Goal: Task Accomplishment & Management: Complete application form

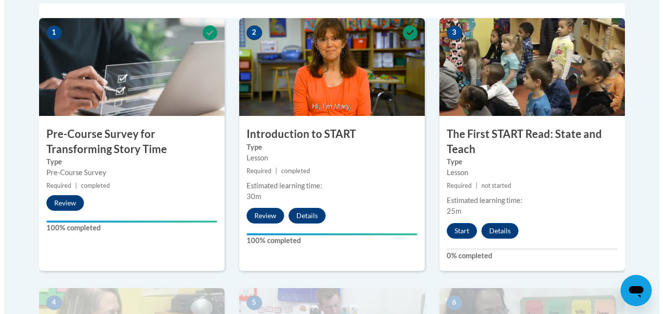
scroll to position [342, 0]
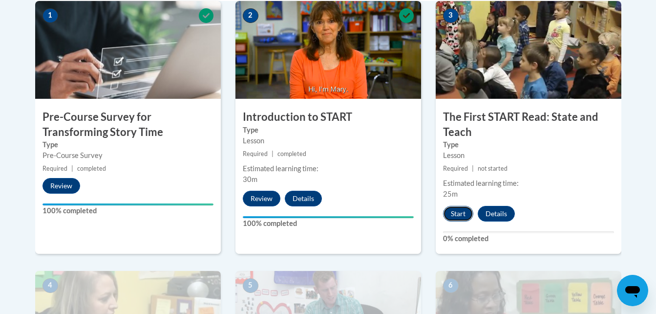
click at [461, 211] on button "Start" at bounding box center [458, 214] width 30 height 16
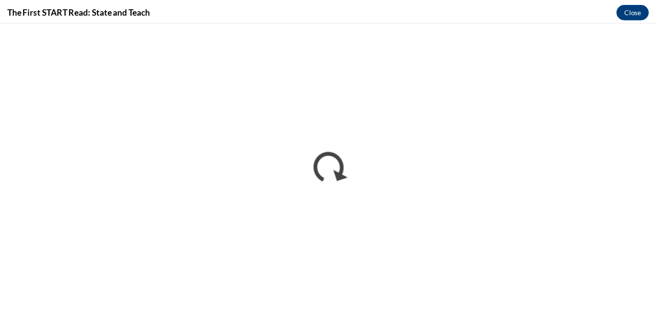
scroll to position [0, 0]
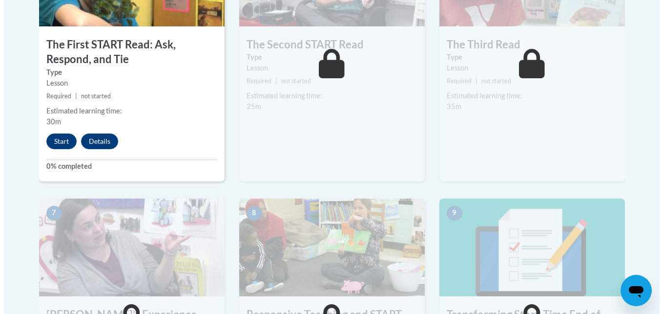
scroll to position [635, 0]
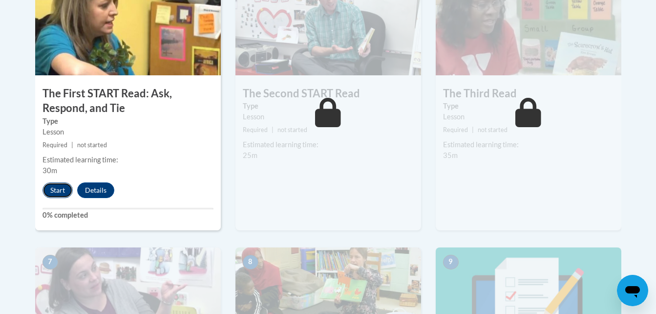
click at [49, 187] on button "Start" at bounding box center [57, 190] width 30 height 16
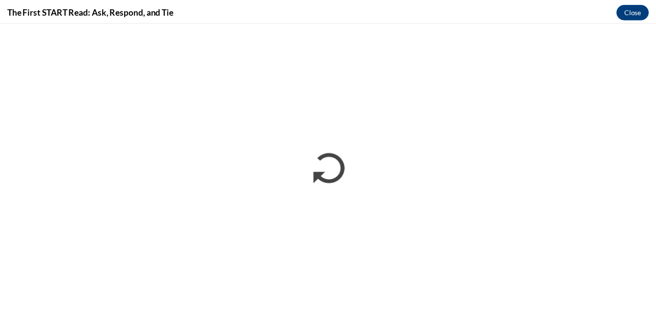
scroll to position [0, 0]
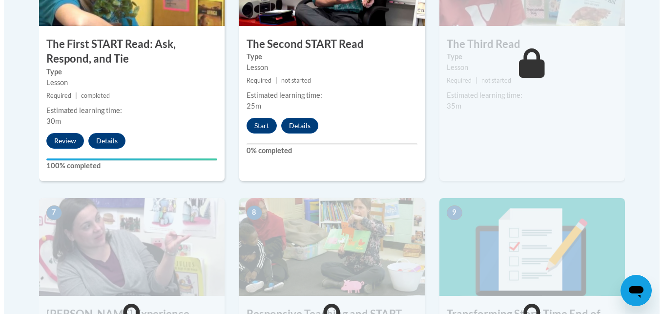
scroll to position [684, 0]
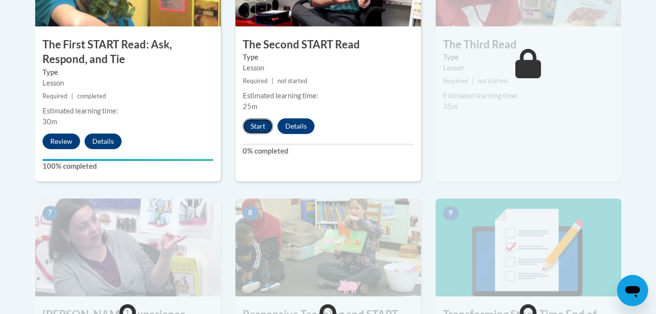
click at [252, 119] on button "Start" at bounding box center [258, 126] width 30 height 16
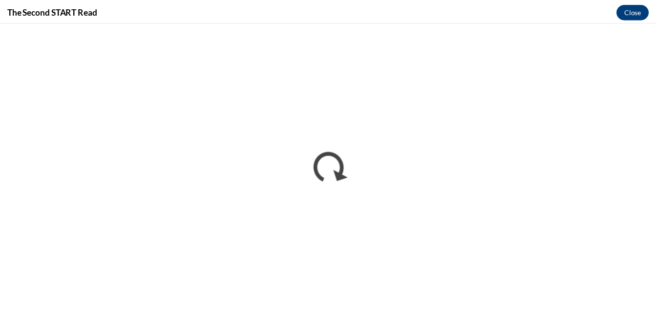
scroll to position [0, 0]
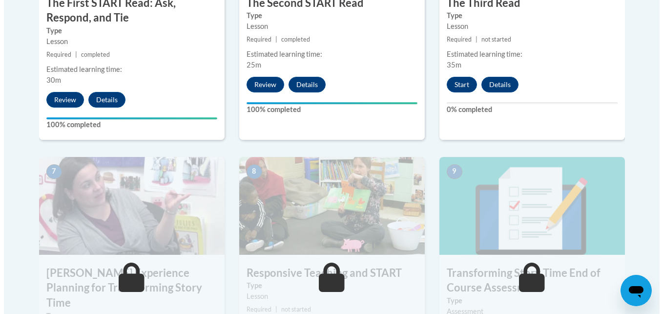
scroll to position [733, 0]
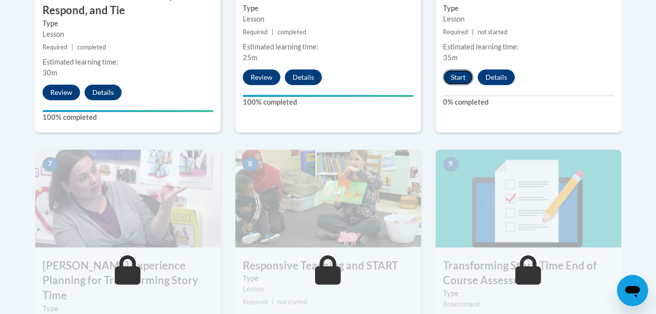
click at [458, 78] on button "Start" at bounding box center [458, 77] width 30 height 16
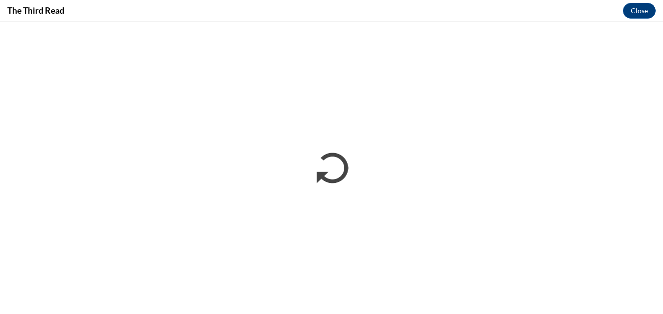
scroll to position [0, 0]
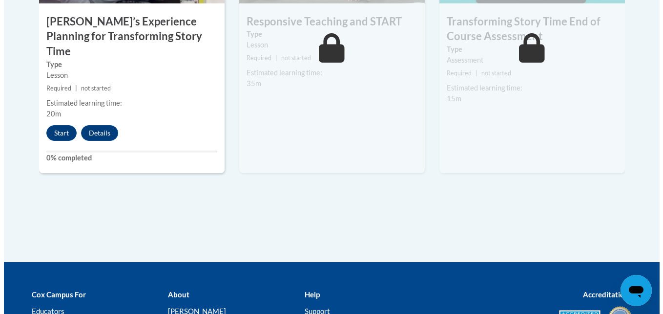
scroll to position [977, 0]
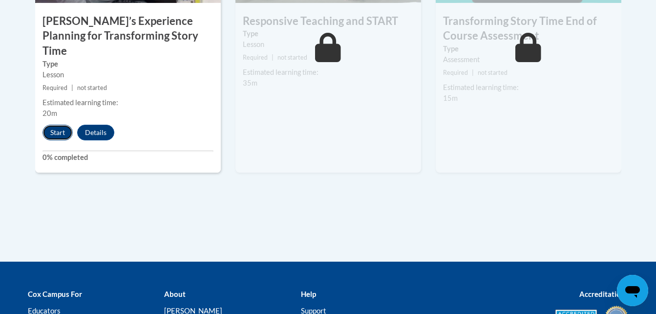
click at [53, 125] on button "Start" at bounding box center [57, 133] width 30 height 16
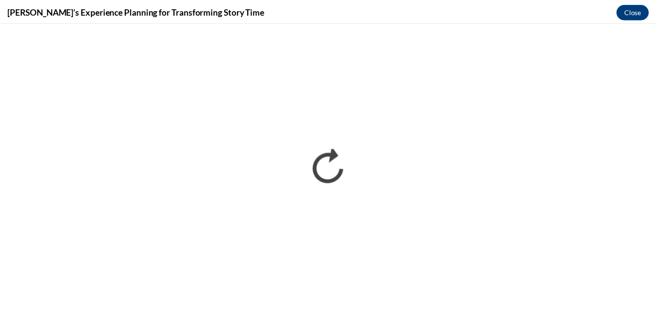
scroll to position [0, 0]
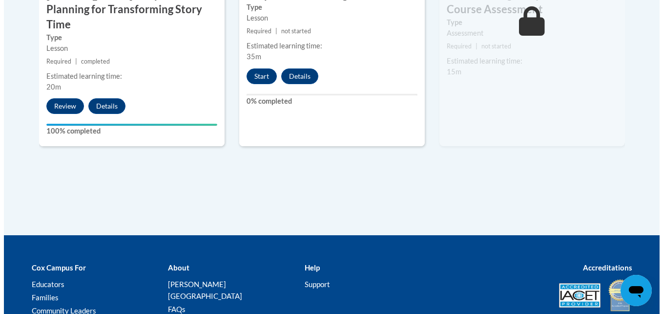
scroll to position [924, 0]
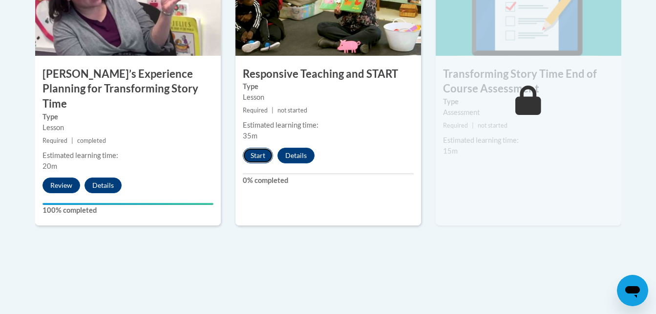
click at [258, 150] on button "Start" at bounding box center [258, 156] width 30 height 16
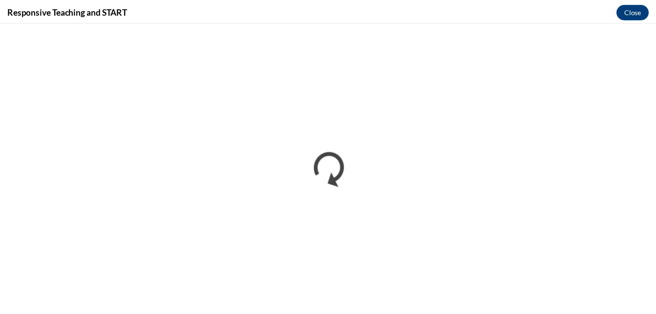
scroll to position [0, 0]
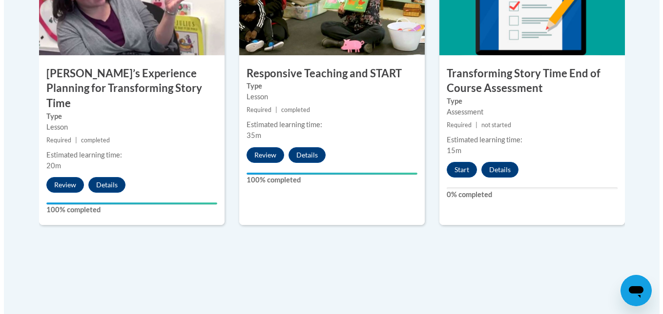
scroll to position [924, 0]
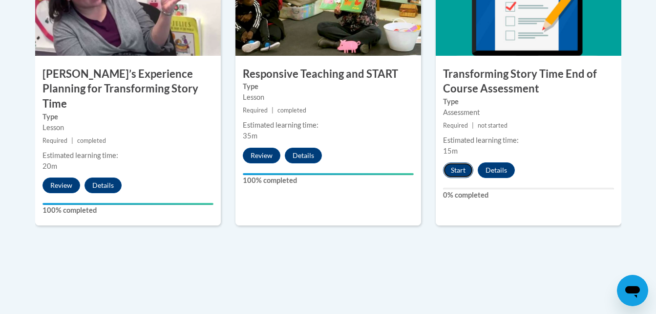
click at [458, 169] on button "Start" at bounding box center [458, 170] width 30 height 16
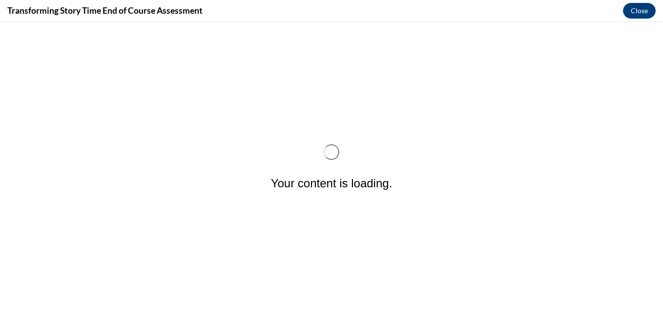
scroll to position [0, 0]
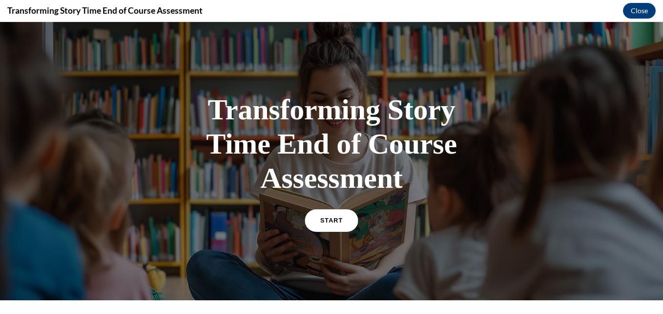
click at [330, 220] on span "START" at bounding box center [331, 220] width 22 height 7
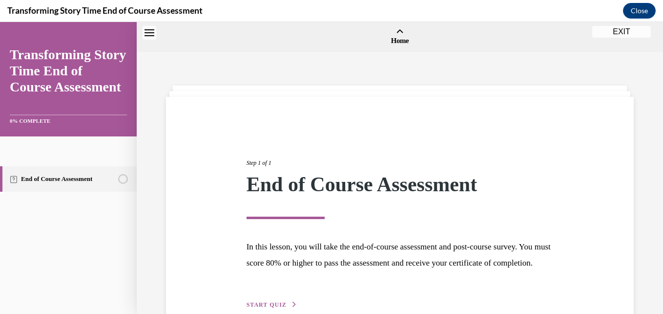
scroll to position [30, 0]
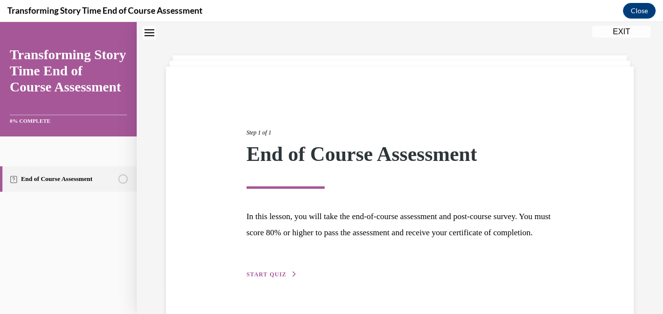
click at [276, 277] on span "START QUIZ" at bounding box center [267, 274] width 40 height 7
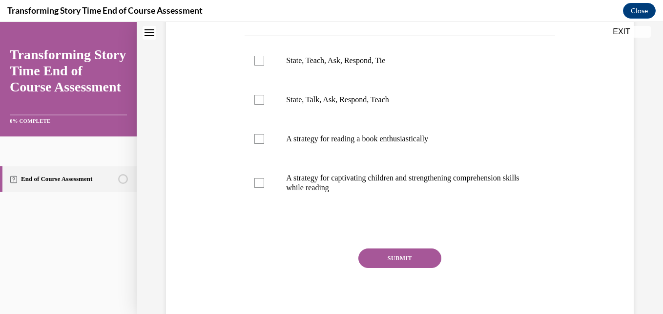
scroll to position [128, 0]
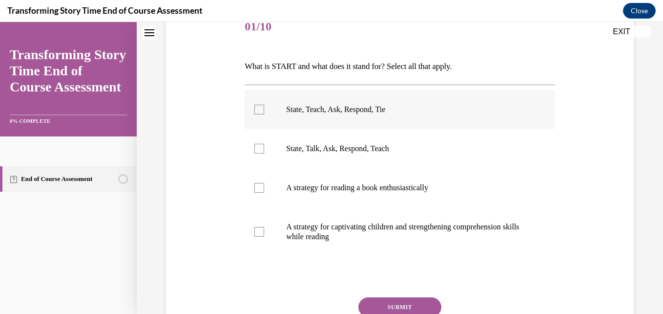
click at [320, 112] on p "State, Teach, Ask, Respond, Tie" at bounding box center [408, 110] width 244 height 10
click at [264, 112] on input "State, Teach, Ask, Respond, Tie" at bounding box center [259, 110] width 10 height 10
checkbox input "true"
click at [319, 150] on p "State, Talk, Ask, Respond, Teach" at bounding box center [408, 149] width 244 height 10
click at [264, 150] on input "State, Talk, Ask, Respond, Teach" at bounding box center [259, 149] width 10 height 10
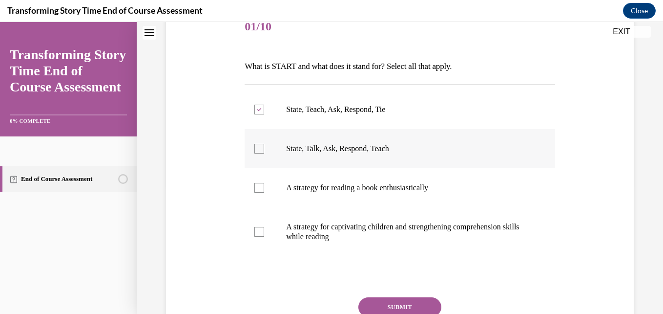
checkbox input "true"
click at [402, 303] on button "SUBMIT" at bounding box center [400, 307] width 83 height 20
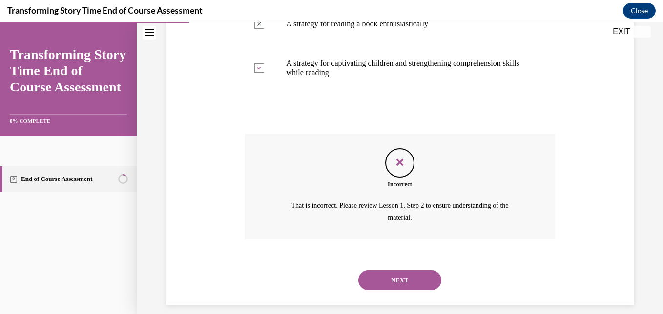
scroll to position [302, 0]
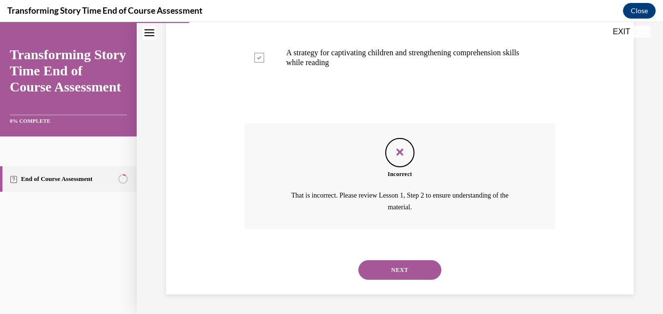
click at [400, 269] on button "NEXT" at bounding box center [400, 270] width 83 height 20
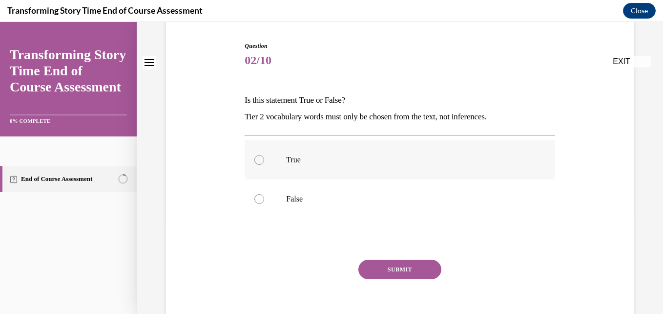
scroll to position [98, 0]
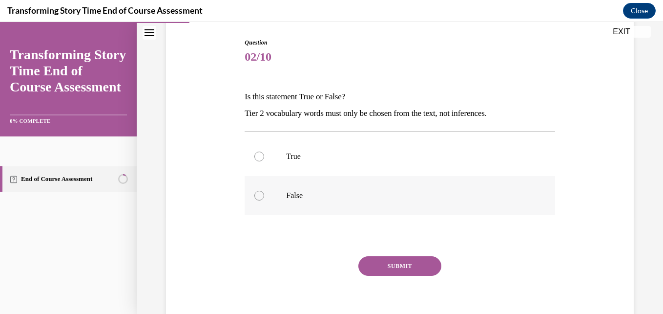
click at [284, 199] on label "False" at bounding box center [400, 195] width 310 height 39
click at [264, 199] on input "False" at bounding box center [259, 195] width 10 height 10
radio input "true"
click at [249, 149] on label "True" at bounding box center [400, 156] width 310 height 39
click at [254, 151] on input "True" at bounding box center [259, 156] width 10 height 10
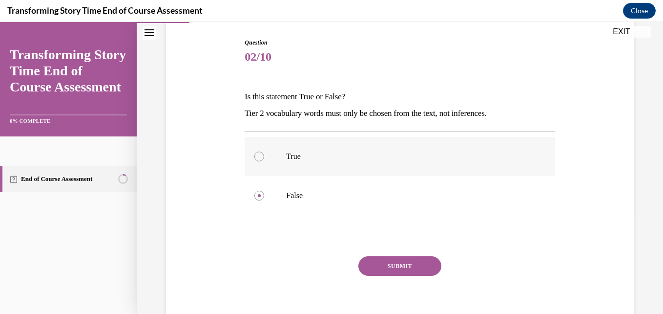
radio input "true"
click at [389, 265] on button "SUBMIT" at bounding box center [400, 266] width 83 height 20
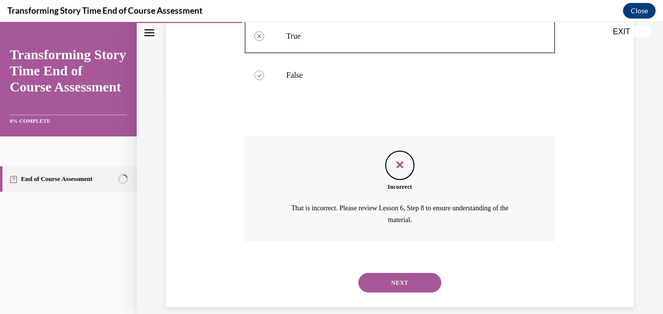
scroll to position [231, 0]
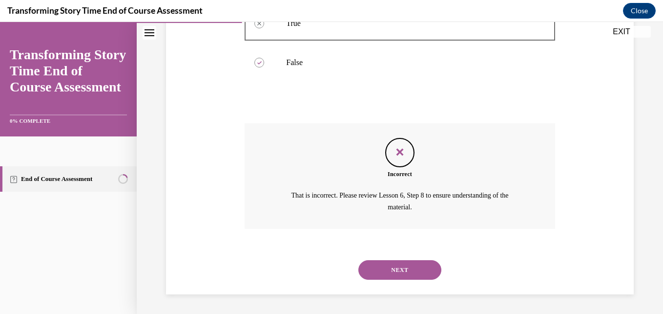
click at [382, 264] on button "NEXT" at bounding box center [400, 270] width 83 height 20
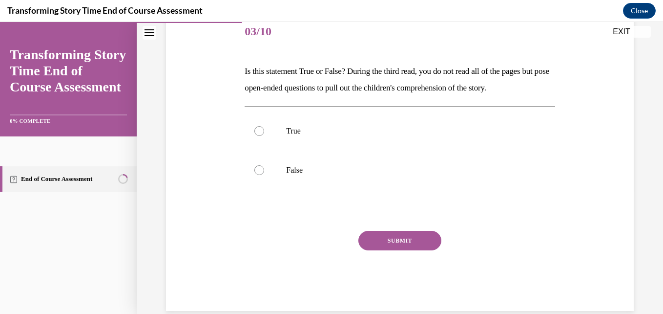
scroll to position [140, 0]
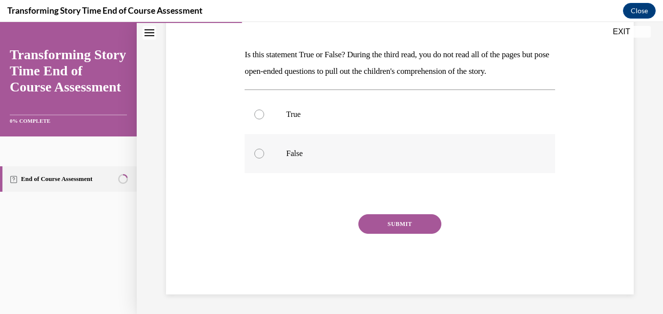
click at [306, 158] on p "False" at bounding box center [408, 153] width 244 height 10
click at [264, 158] on input "False" at bounding box center [259, 153] width 10 height 10
radio input "true"
click at [368, 221] on button "SUBMIT" at bounding box center [400, 224] width 83 height 20
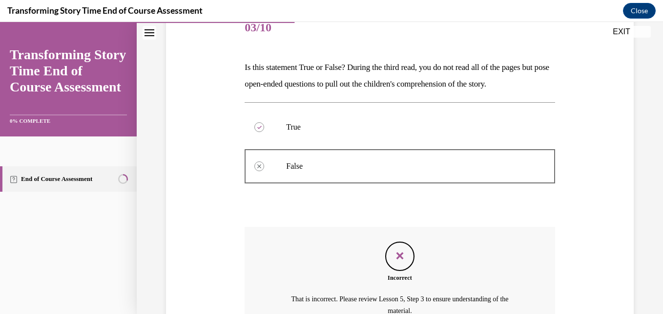
scroll to position [231, 0]
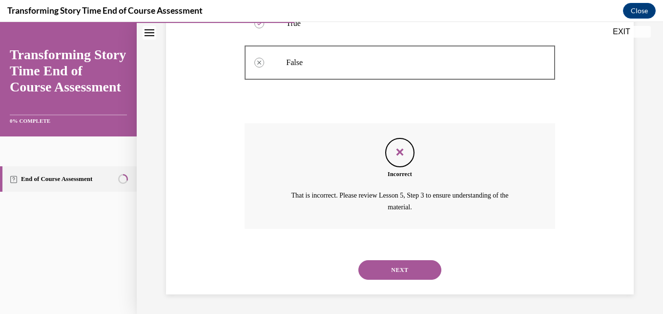
click at [422, 269] on button "NEXT" at bounding box center [400, 270] width 83 height 20
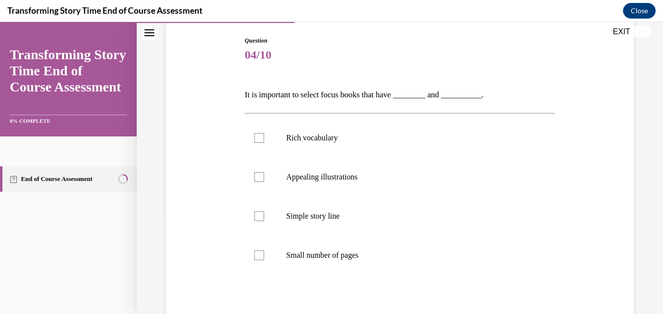
scroll to position [96, 0]
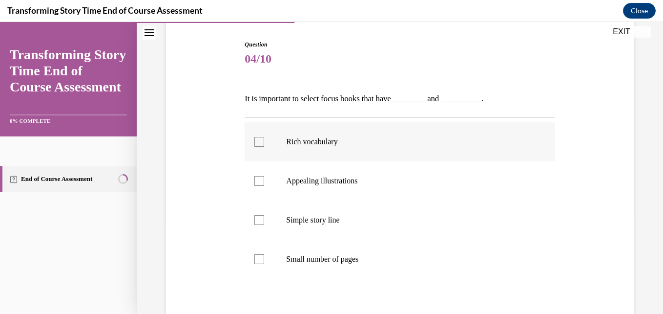
click at [306, 144] on p "Rich vocabulary" at bounding box center [408, 142] width 244 height 10
click at [264, 144] on input "Rich vocabulary" at bounding box center [259, 142] width 10 height 10
checkbox input "true"
click at [323, 184] on p "Appealing illustrations" at bounding box center [408, 181] width 244 height 10
click at [264, 184] on input "Appealing illustrations" at bounding box center [259, 181] width 10 height 10
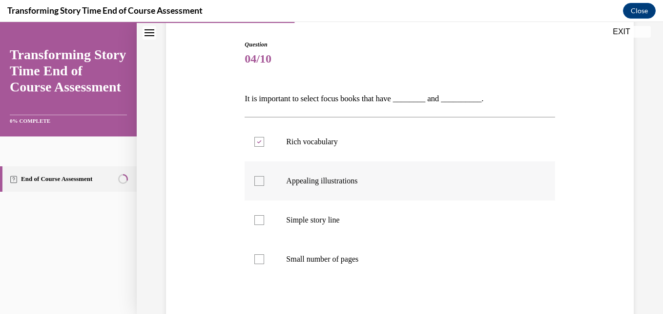
checkbox input "true"
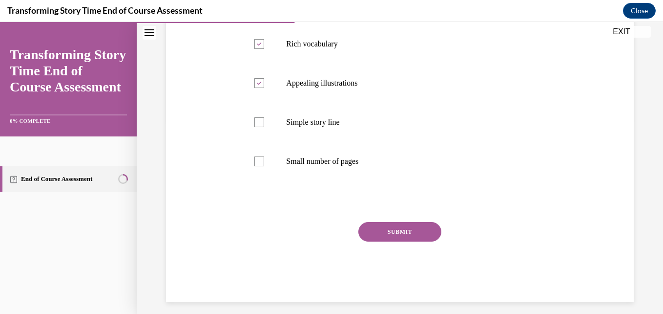
click at [411, 228] on button "SUBMIT" at bounding box center [400, 232] width 83 height 20
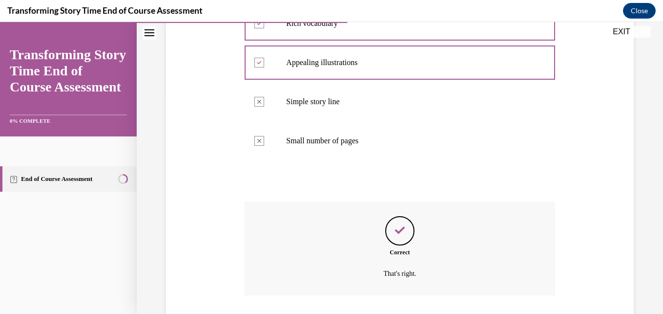
scroll to position [280, 0]
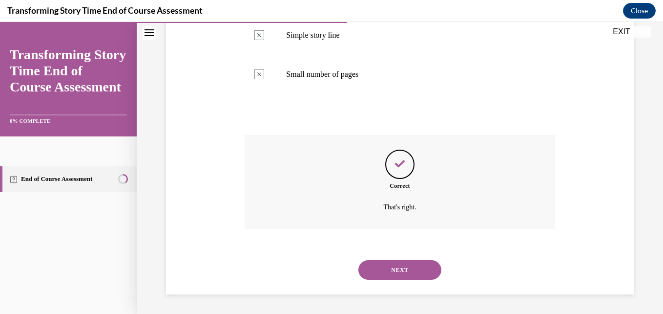
click at [414, 275] on button "NEXT" at bounding box center [400, 270] width 83 height 20
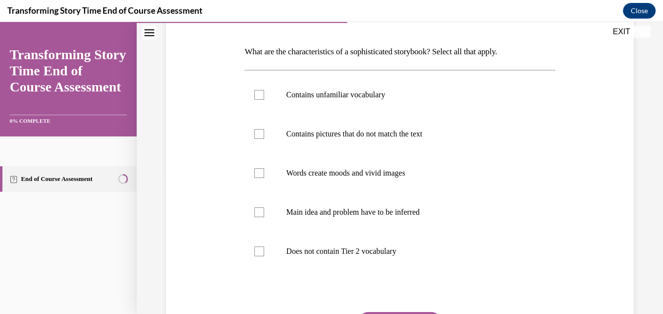
scroll to position [147, 0]
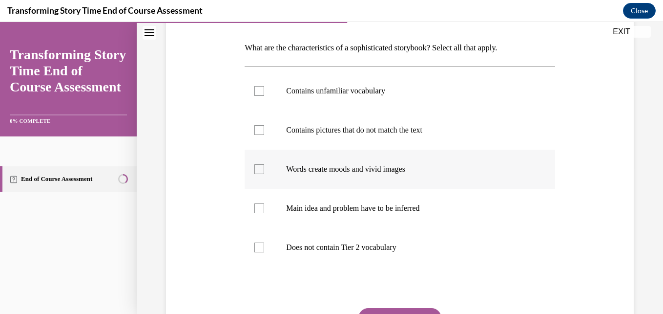
click at [404, 178] on label "Words create moods and vivid images" at bounding box center [400, 168] width 310 height 39
click at [264, 174] on input "Words create moods and vivid images" at bounding box center [259, 169] width 10 height 10
checkbox input "true"
click at [400, 137] on label "Contains pictures that do not match the text" at bounding box center [400, 129] width 310 height 39
click at [264, 135] on input "Contains pictures that do not match the text" at bounding box center [259, 130] width 10 height 10
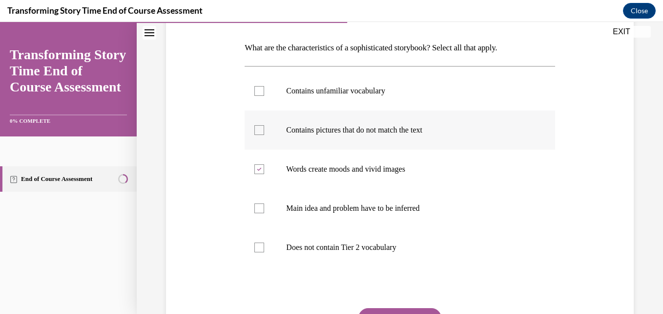
checkbox input "true"
click at [311, 211] on p "Main idea and problem have to be inferred" at bounding box center [408, 208] width 244 height 10
click at [264, 211] on input "Main idea and problem have to be inferred" at bounding box center [259, 208] width 10 height 10
checkbox input "true"
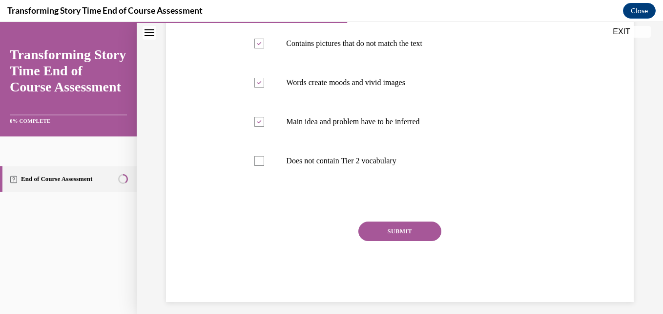
scroll to position [240, 0]
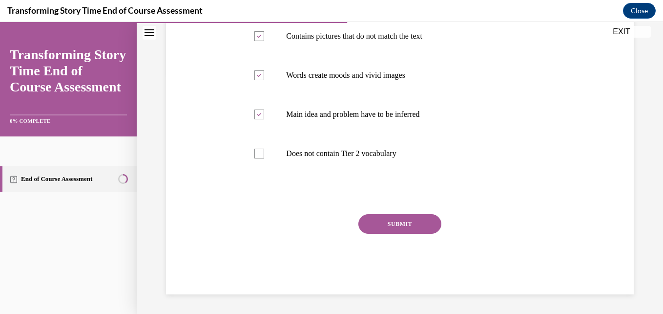
click at [353, 218] on div "SUBMIT" at bounding box center [400, 238] width 310 height 49
click at [305, 151] on p "Does not contain Tier 2 vocabulary" at bounding box center [408, 153] width 244 height 10
click at [264, 151] on input "Does not contain Tier 2 vocabulary" at bounding box center [259, 153] width 10 height 10
checkbox input "true"
click at [382, 222] on button "SUBMIT" at bounding box center [400, 224] width 83 height 20
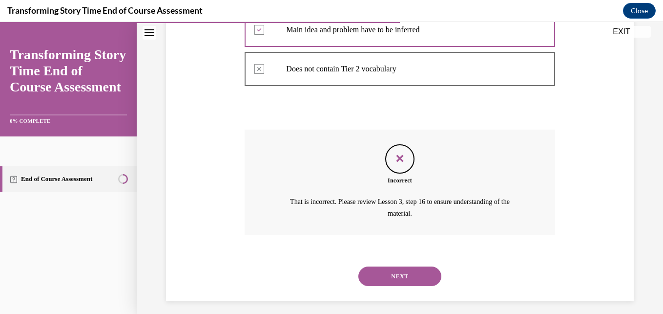
scroll to position [331, 0]
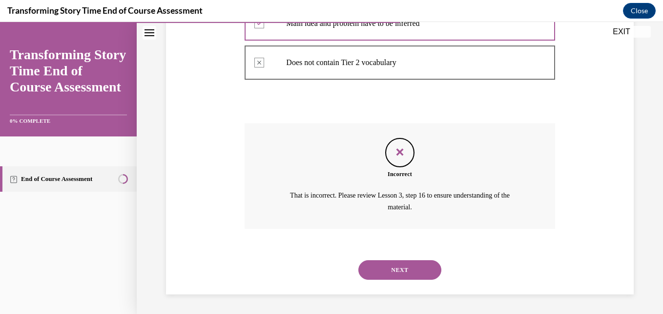
click at [409, 271] on button "NEXT" at bounding box center [400, 270] width 83 height 20
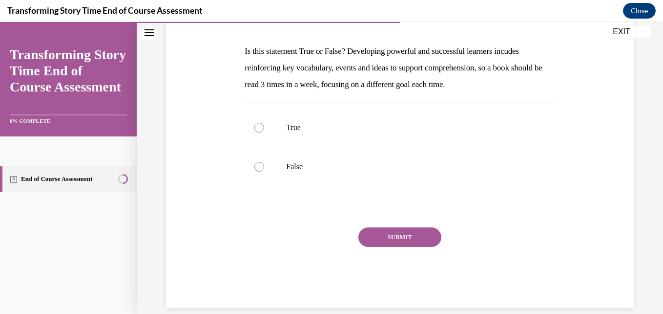
scroll to position [147, 0]
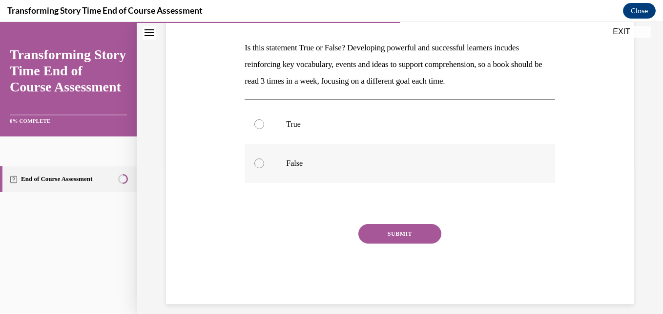
click at [318, 163] on p "False" at bounding box center [408, 163] width 244 height 10
click at [264, 163] on input "False" at bounding box center [259, 163] width 10 height 10
radio input "true"
click at [393, 232] on button "SUBMIT" at bounding box center [400, 234] width 83 height 20
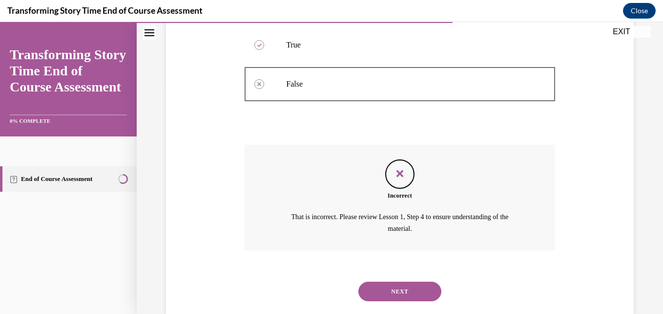
scroll to position [247, 0]
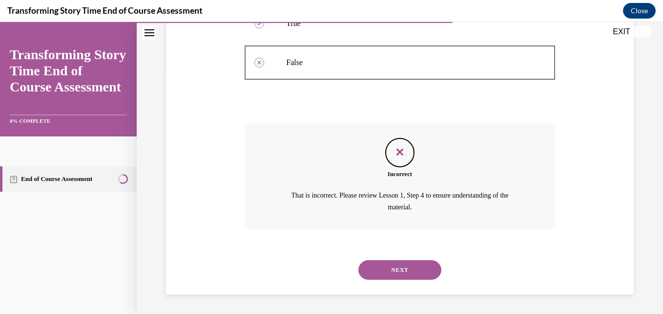
click at [418, 277] on button "NEXT" at bounding box center [400, 270] width 83 height 20
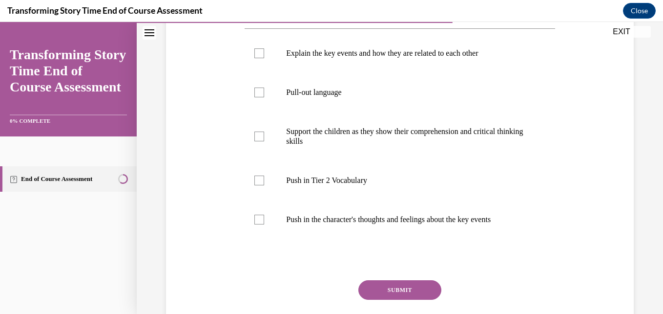
scroll to position [245, 0]
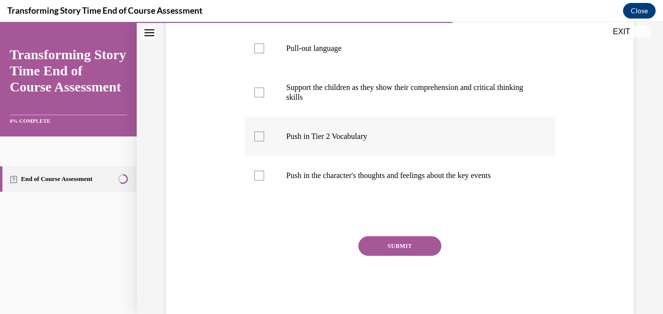
click at [351, 135] on p "Push in Tier 2 Vocabulary" at bounding box center [408, 136] width 244 height 10
click at [264, 135] on input "Push in Tier 2 Vocabulary" at bounding box center [259, 136] width 10 height 10
checkbox input "true"
click at [359, 169] on label "Push in the character's thoughts and feelings about the key events" at bounding box center [400, 175] width 310 height 39
click at [264, 170] on input "Push in the character's thoughts and feelings about the key events" at bounding box center [259, 175] width 10 height 10
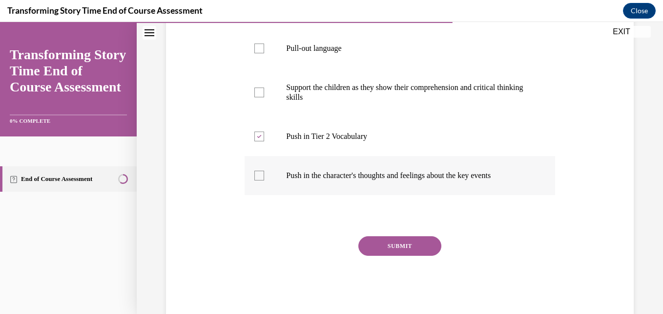
checkbox input "true"
click at [352, 97] on p "Support the children as they show their comprehension and critical thinking ski…" at bounding box center [408, 93] width 244 height 20
click at [264, 97] on input "Support the children as they show their comprehension and critical thinking ski…" at bounding box center [259, 92] width 10 height 10
checkbox input "true"
click at [334, 51] on p "Pull-out language" at bounding box center [408, 48] width 244 height 10
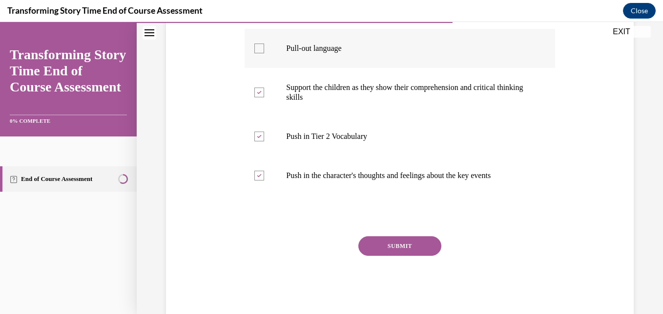
click at [264, 51] on input "Pull-out language" at bounding box center [259, 48] width 10 height 10
checkbox input "true"
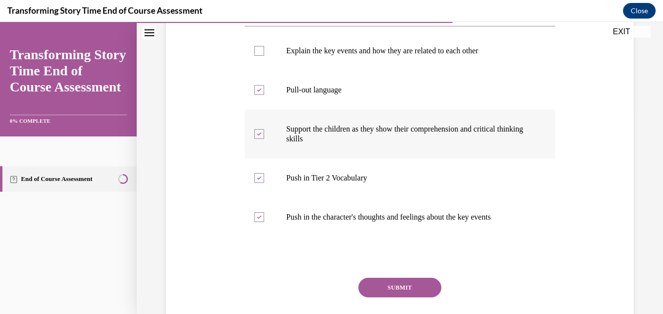
scroll to position [267, 0]
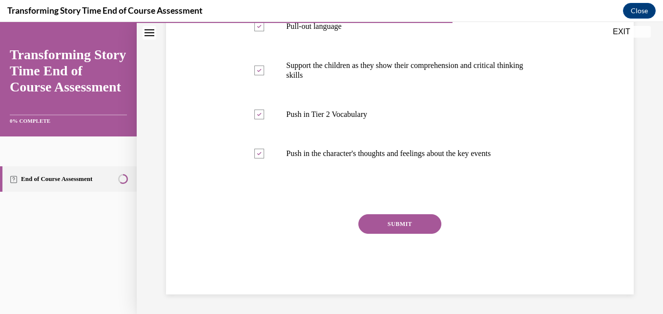
click at [414, 218] on button "SUBMIT" at bounding box center [400, 224] width 83 height 20
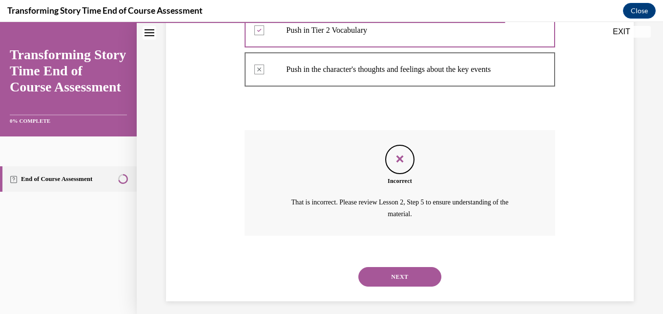
scroll to position [358, 0]
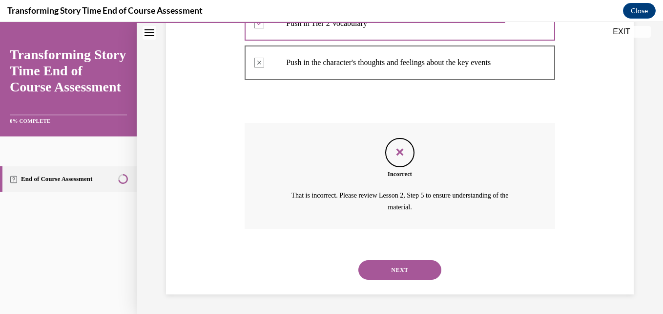
click at [376, 271] on button "NEXT" at bounding box center [400, 270] width 83 height 20
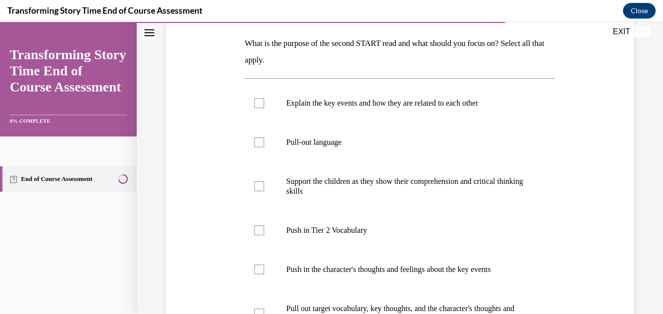
scroll to position [98, 0]
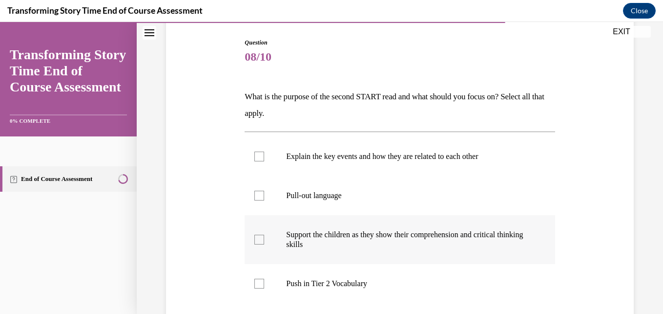
click at [300, 224] on label "Support the children as they show their comprehension and critical thinking ski…" at bounding box center [400, 239] width 310 height 49
click at [264, 234] on input "Support the children as they show their comprehension and critical thinking ski…" at bounding box center [259, 239] width 10 height 10
checkbox input "true"
click at [303, 152] on p "Explain the key events and how they are related to each other" at bounding box center [408, 156] width 244 height 10
click at [264, 152] on input "Explain the key events and how they are related to each other" at bounding box center [259, 156] width 10 height 10
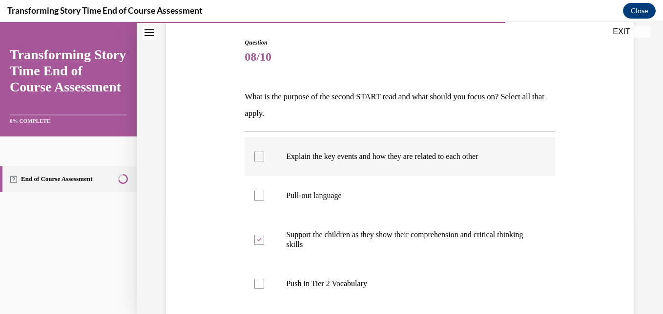
checkbox input "true"
click at [286, 235] on p "Support the children as they show their comprehension and critical thinking ski…" at bounding box center [408, 240] width 244 height 20
click at [264, 235] on input "Support the children as they show their comprehension and critical thinking ski…" at bounding box center [259, 239] width 10 height 10
checkbox input "false"
click at [322, 286] on p "Push in Tier 2 Vocabulary" at bounding box center [408, 283] width 244 height 10
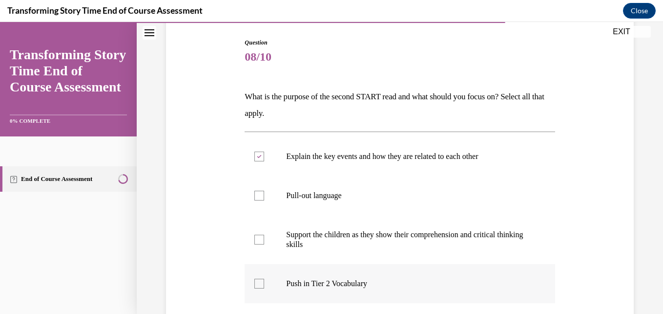
click at [264, 286] on input "Push in Tier 2 Vocabulary" at bounding box center [259, 283] width 10 height 10
checkbox input "true"
click at [258, 229] on label "Support the children as they show their comprehension and critical thinking ski…" at bounding box center [400, 239] width 310 height 49
click at [258, 234] on input "Support the children as they show their comprehension and critical thinking ski…" at bounding box center [259, 239] width 10 height 10
checkbox input "true"
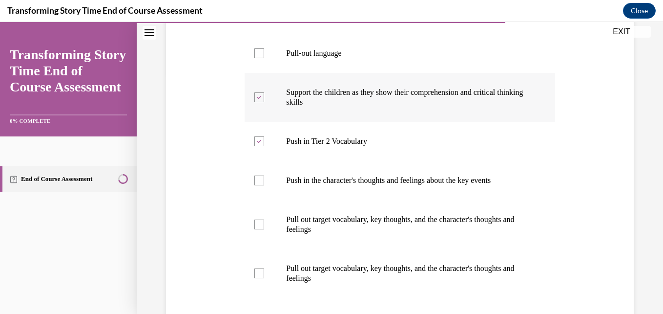
scroll to position [244, 0]
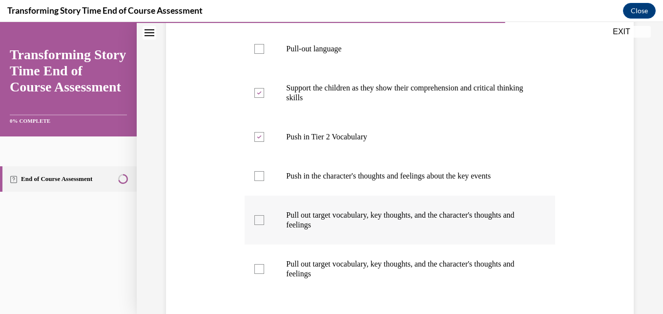
click at [312, 219] on p "Pull out target vocabulary, key thoughts, and the character's thoughts and feel…" at bounding box center [408, 220] width 244 height 20
click at [264, 219] on input "Pull out target vocabulary, key thoughts, and the character's thoughts and feel…" at bounding box center [259, 220] width 10 height 10
checkbox input "true"
click at [303, 264] on p "Pull out target vocabulary, key thoughts, and the character's thoughts and feel…" at bounding box center [408, 269] width 244 height 20
click at [264, 264] on input "Pull out target vocabulary, key thoughts, and the character's thoughts and feel…" at bounding box center [259, 269] width 10 height 10
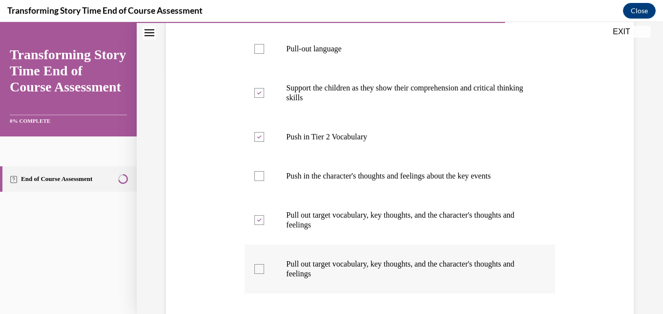
checkbox input "true"
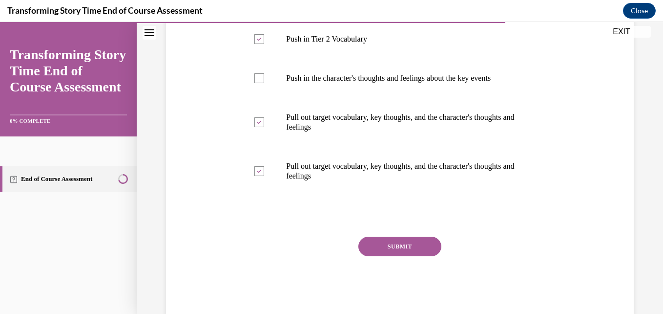
click at [400, 245] on button "SUBMIT" at bounding box center [400, 246] width 83 height 20
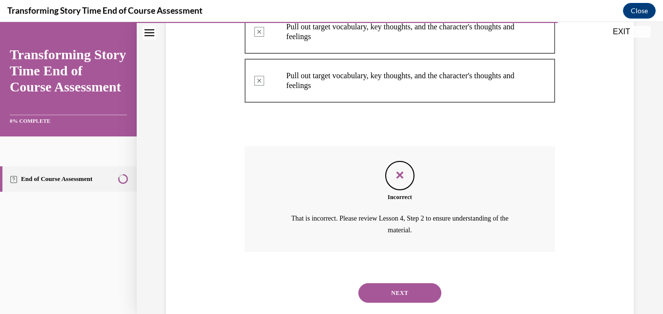
scroll to position [455, 0]
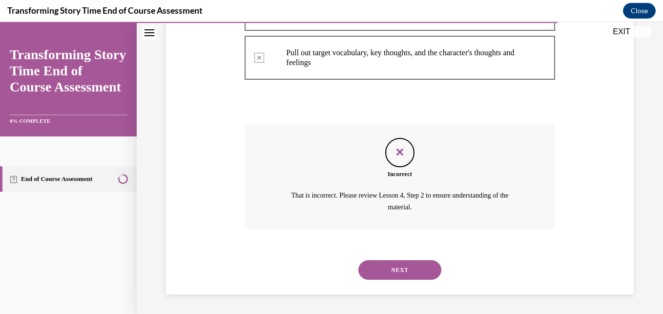
click at [393, 271] on button "NEXT" at bounding box center [400, 270] width 83 height 20
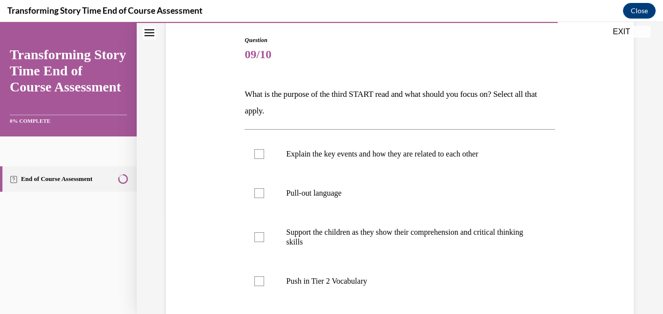
scroll to position [98, 0]
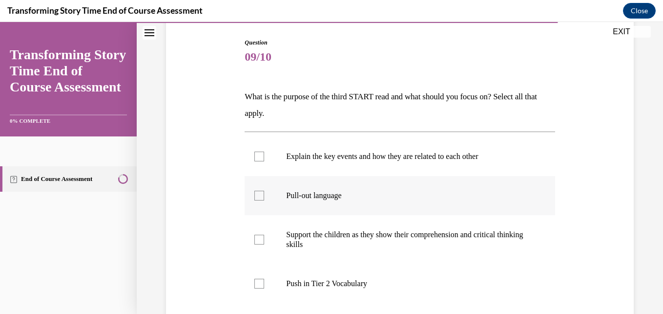
click at [283, 192] on label "Pull-out language" at bounding box center [400, 195] width 310 height 39
click at [264, 192] on input "Pull-out language" at bounding box center [259, 195] width 10 height 10
checkbox input "true"
click at [323, 278] on p "Push in Tier 2 Vocabulary" at bounding box center [408, 283] width 244 height 10
click at [264, 278] on input "Push in Tier 2 Vocabulary" at bounding box center [259, 283] width 10 height 10
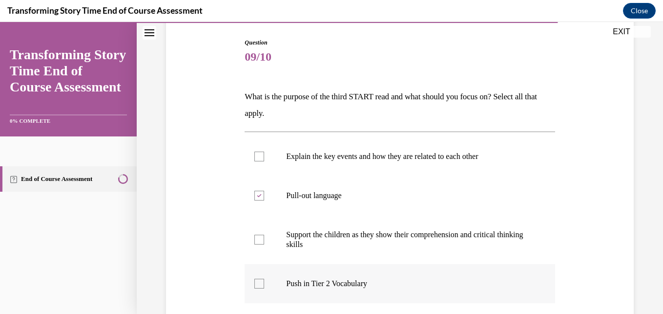
checkbox input "true"
click at [311, 232] on p "Support the children as they show their comprehension and critical thinking ski…" at bounding box center [408, 240] width 244 height 20
click at [264, 234] on input "Support the children as they show their comprehension and critical thinking ski…" at bounding box center [259, 239] width 10 height 10
checkbox input "true"
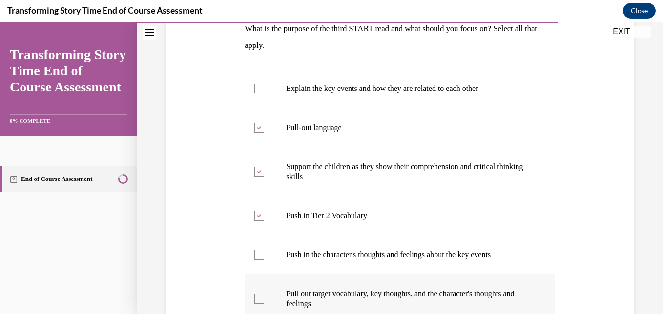
scroll to position [147, 0]
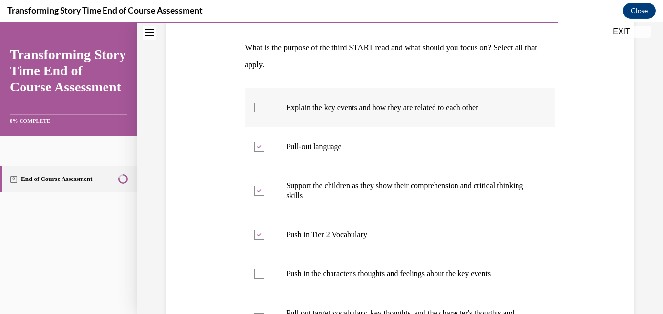
click at [389, 107] on p "Explain the key events and how they are related to each other" at bounding box center [408, 108] width 244 height 10
click at [264, 107] on input "Explain the key events and how they are related to each other" at bounding box center [259, 108] width 10 height 10
checkbox input "true"
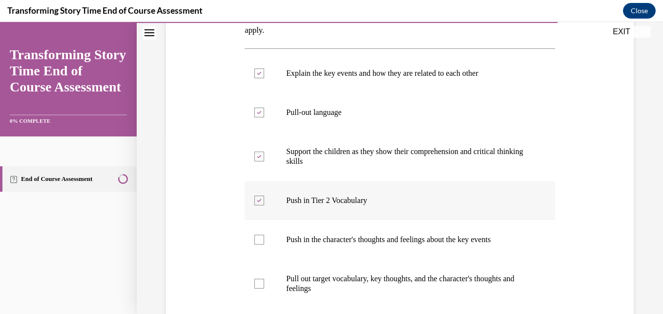
scroll to position [293, 0]
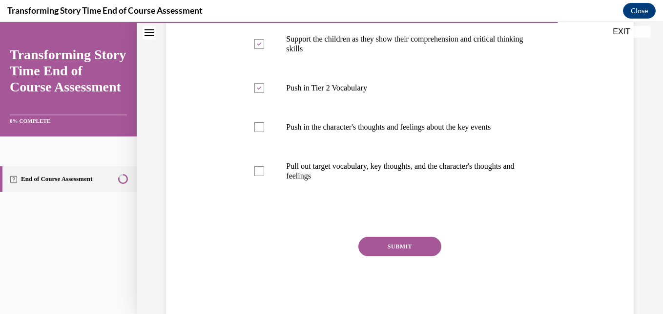
click at [399, 245] on button "SUBMIT" at bounding box center [400, 246] width 83 height 20
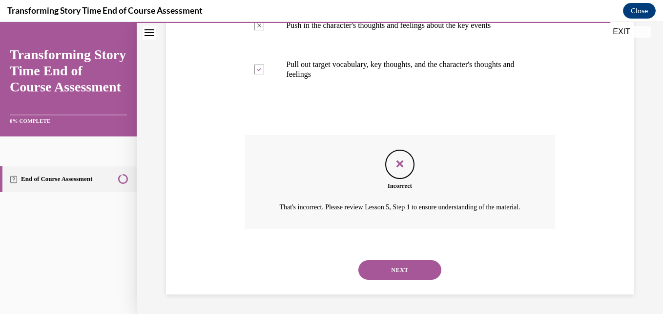
scroll to position [406, 0]
click at [386, 267] on button "NEXT" at bounding box center [400, 270] width 83 height 20
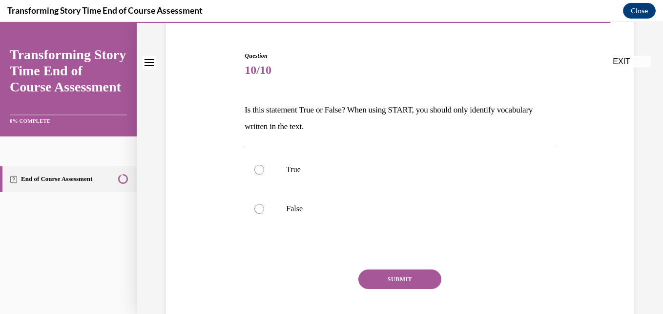
scroll to position [98, 0]
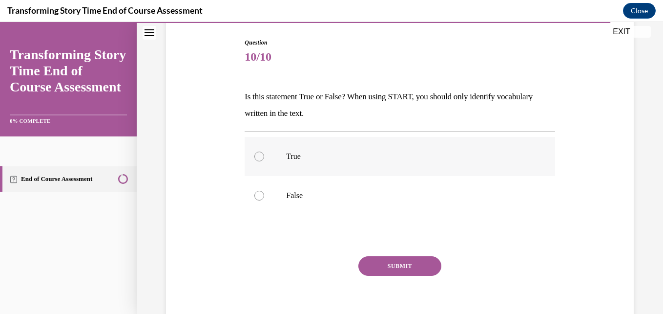
click at [301, 160] on p "True" at bounding box center [408, 156] width 244 height 10
click at [264, 160] on input "True" at bounding box center [259, 156] width 10 height 10
radio input "true"
click at [393, 268] on button "SUBMIT" at bounding box center [400, 266] width 83 height 20
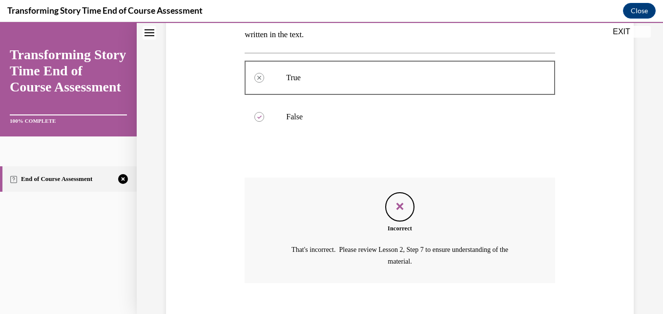
scroll to position [231, 0]
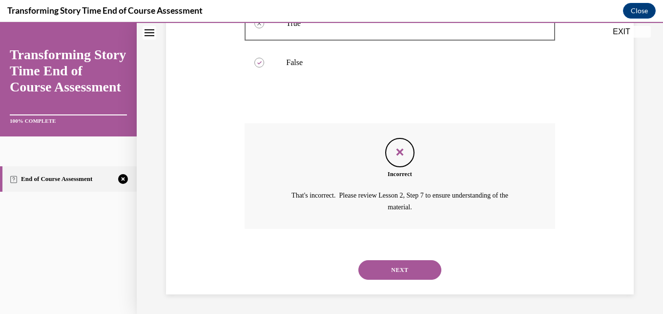
click at [413, 269] on button "NEXT" at bounding box center [400, 270] width 83 height 20
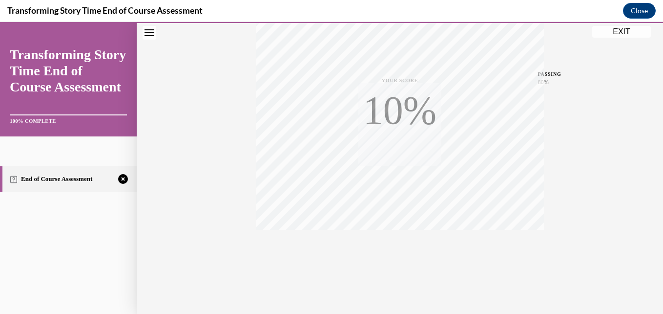
scroll to position [209, 0]
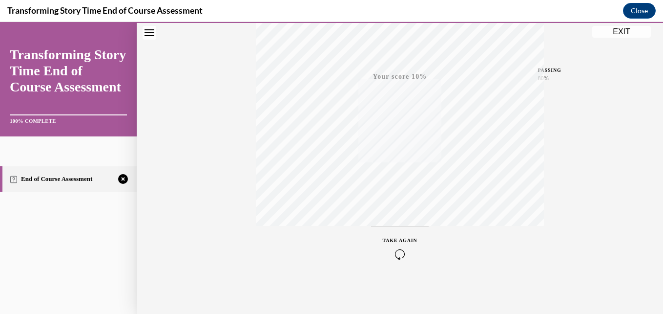
click at [393, 253] on icon "button" at bounding box center [400, 254] width 35 height 11
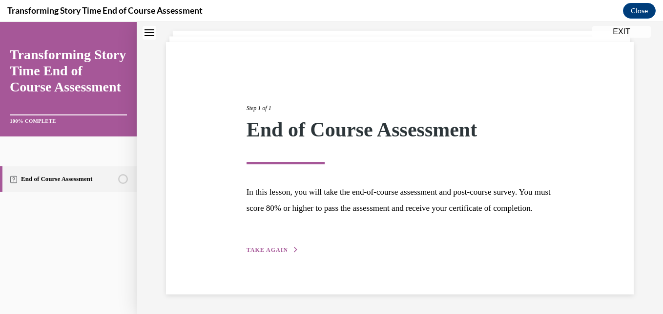
scroll to position [71, 0]
click at [265, 247] on span "TAKE AGAIN" at bounding box center [268, 249] width 42 height 7
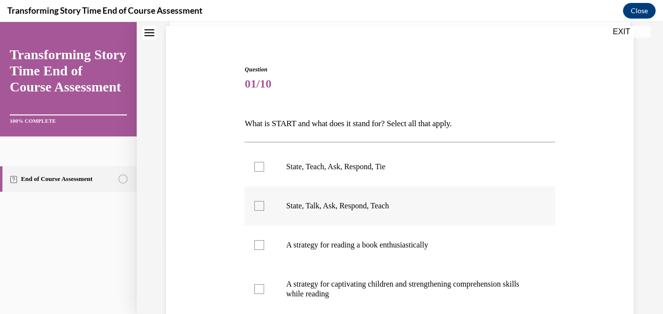
scroll to position [120, 0]
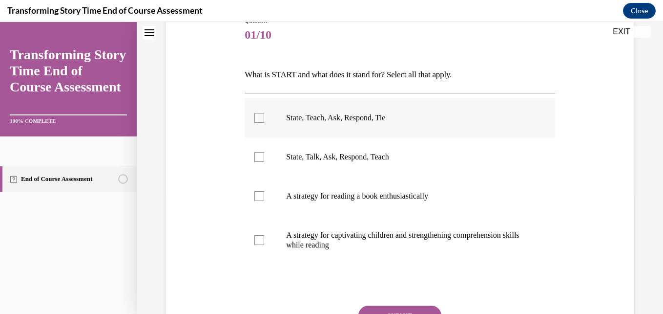
click at [378, 114] on p "State, Teach, Ask, Respond, Tie" at bounding box center [408, 118] width 244 height 10
click at [264, 114] on input "State, Teach, Ask, Respond, Tie" at bounding box center [259, 118] width 10 height 10
checkbox input "true"
click at [326, 243] on p "A strategy for captivating children and strengthening comprehension skills whil…" at bounding box center [408, 240] width 244 height 20
click at [264, 243] on input "A strategy for captivating children and strengthening comprehension skills whil…" at bounding box center [259, 240] width 10 height 10
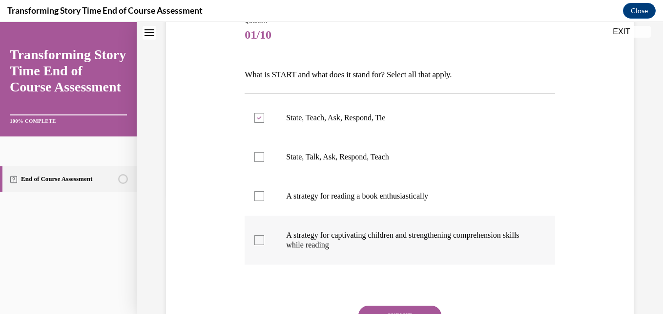
checkbox input "true"
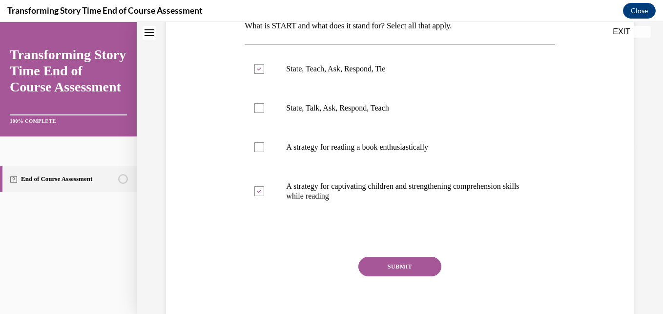
click at [423, 265] on button "SUBMIT" at bounding box center [400, 266] width 83 height 20
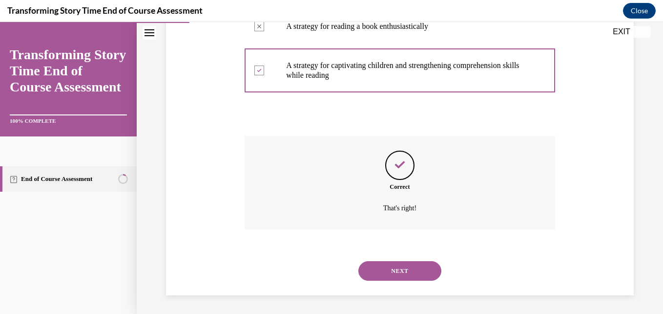
scroll to position [290, 0]
click at [423, 265] on button "NEXT" at bounding box center [400, 270] width 83 height 20
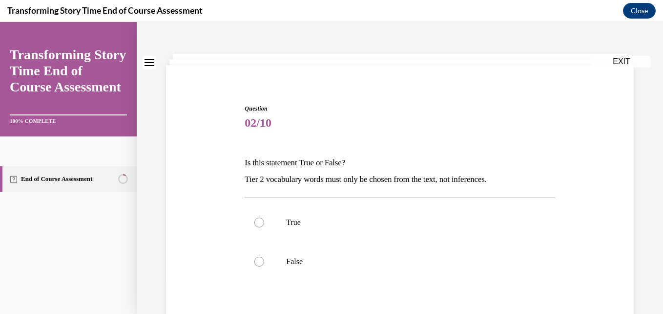
scroll to position [98, 0]
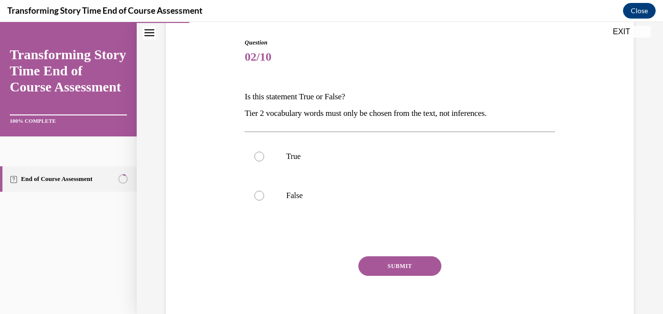
click at [519, 203] on label "False" at bounding box center [400, 195] width 310 height 39
click at [264, 200] on input "False" at bounding box center [259, 195] width 10 height 10
radio input "true"
click at [425, 271] on button "SUBMIT" at bounding box center [400, 266] width 83 height 20
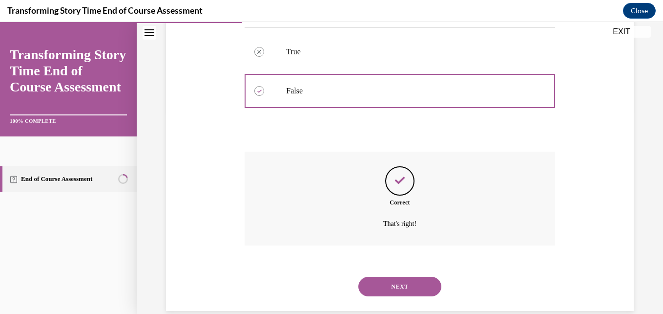
scroll to position [219, 0]
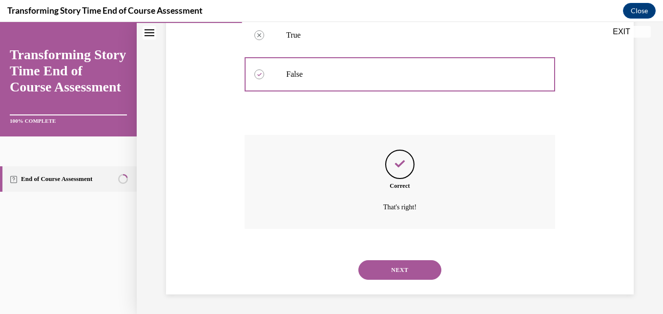
click at [424, 266] on button "NEXT" at bounding box center [400, 270] width 83 height 20
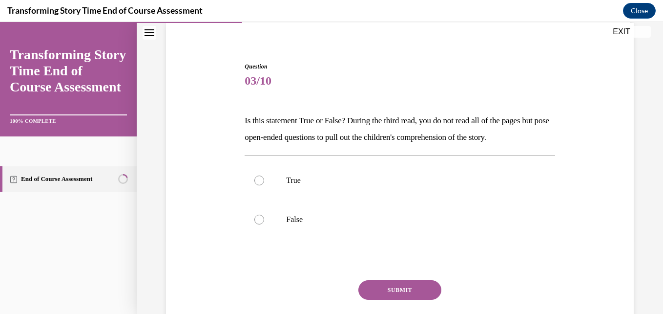
scroll to position [98, 0]
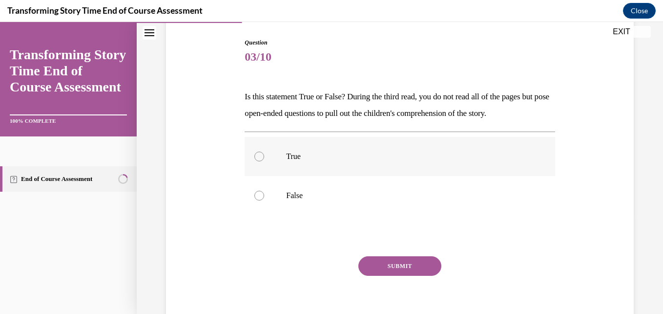
click at [308, 153] on p "True" at bounding box center [408, 156] width 244 height 10
click at [264, 153] on input "True" at bounding box center [259, 156] width 10 height 10
radio input "true"
click at [384, 269] on button "SUBMIT" at bounding box center [400, 266] width 83 height 20
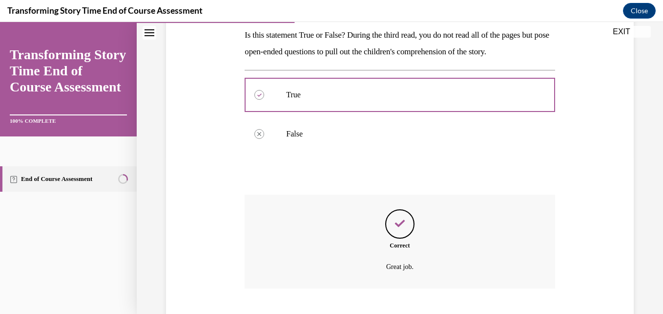
scroll to position [219, 0]
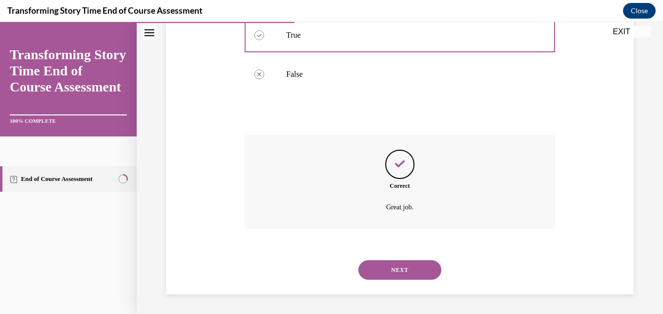
click at [407, 266] on button "NEXT" at bounding box center [400, 270] width 83 height 20
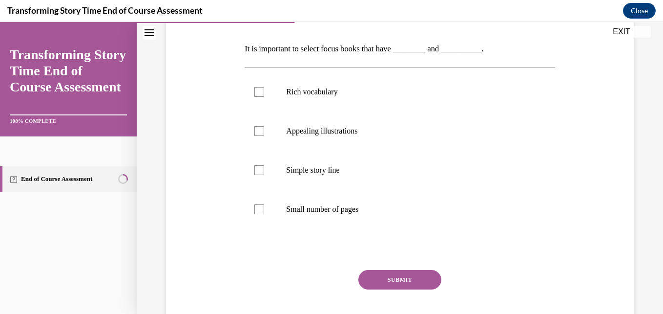
scroll to position [146, 0]
click at [335, 96] on p "Rich vocabulary" at bounding box center [408, 91] width 244 height 10
click at [264, 96] on input "Rich vocabulary" at bounding box center [259, 91] width 10 height 10
checkbox input "true"
click at [334, 133] on p "Appealing illustrations" at bounding box center [408, 131] width 244 height 10
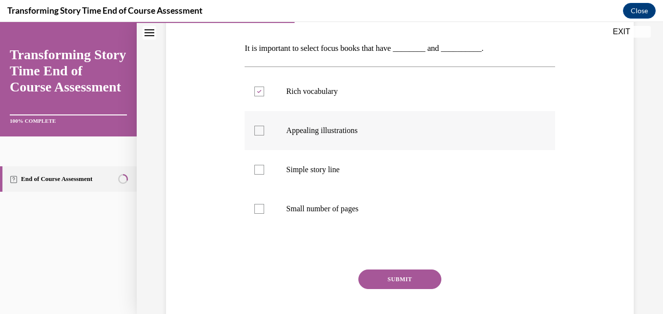
click at [264, 133] on input "Appealing illustrations" at bounding box center [259, 131] width 10 height 10
checkbox input "true"
click at [394, 278] on button "SUBMIT" at bounding box center [400, 279] width 83 height 20
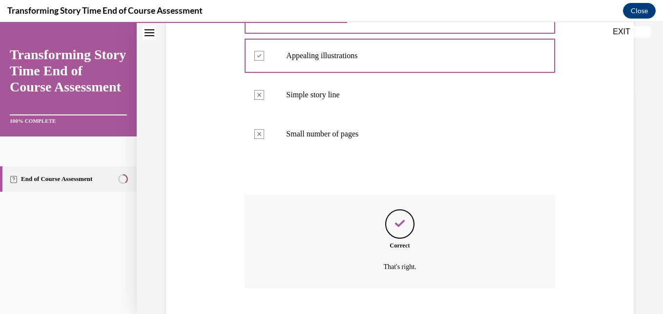
scroll to position [280, 0]
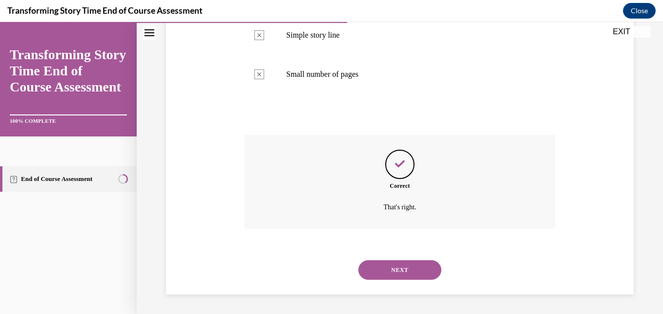
click at [394, 270] on button "NEXT" at bounding box center [400, 270] width 83 height 20
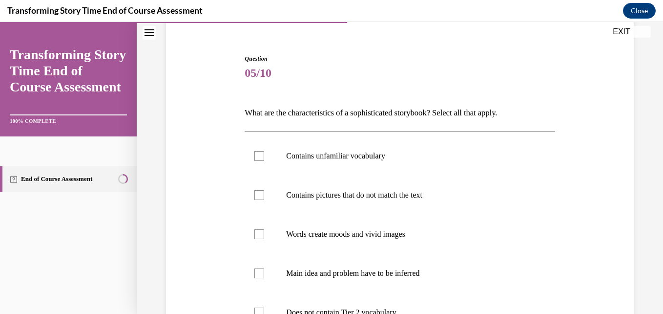
scroll to position [98, 0]
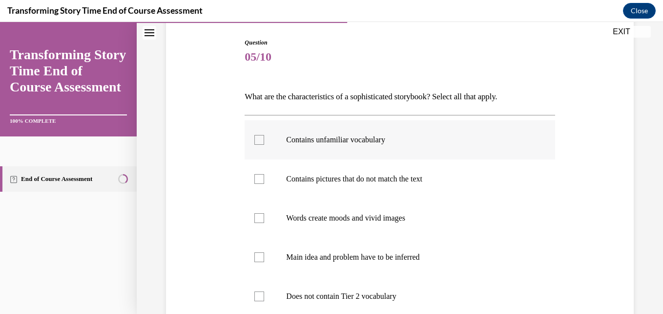
click at [342, 145] on label "Contains unfamiliar vocabulary" at bounding box center [400, 139] width 310 height 39
click at [264, 145] on input "Contains unfamiliar vocabulary" at bounding box center [259, 140] width 10 height 10
checkbox input "true"
click at [343, 174] on p "Contains pictures that do not match the text" at bounding box center [408, 179] width 244 height 10
click at [264, 174] on input "Contains pictures that do not match the text" at bounding box center [259, 179] width 10 height 10
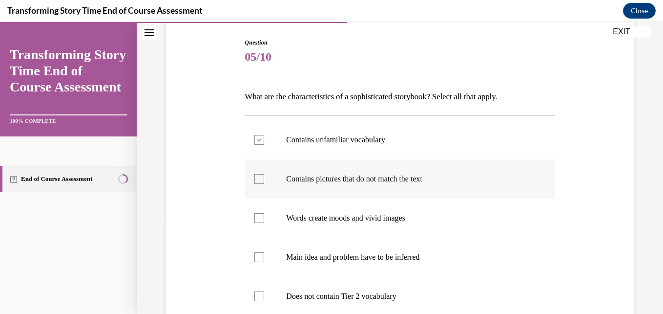
checkbox input "true"
click at [344, 215] on p "Words create moods and vivid images" at bounding box center [408, 218] width 244 height 10
click at [264, 215] on input "Words create moods and vivid images" at bounding box center [259, 218] width 10 height 10
checkbox input "true"
click at [352, 251] on label "Main idea and problem have to be inferred" at bounding box center [400, 256] width 310 height 39
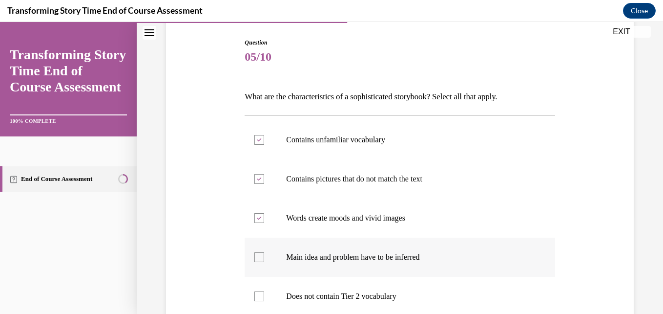
click at [264, 252] on input "Main idea and problem have to be inferred" at bounding box center [259, 257] width 10 height 10
checkbox input "true"
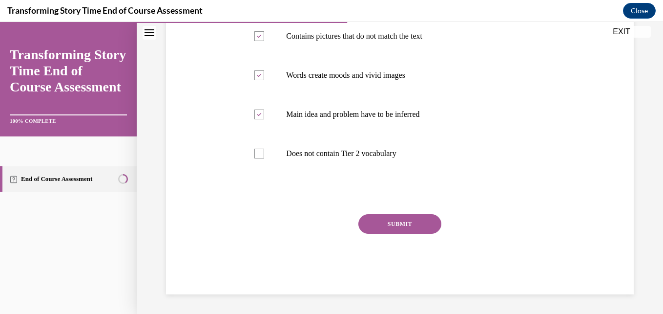
click at [412, 220] on button "SUBMIT" at bounding box center [400, 224] width 83 height 20
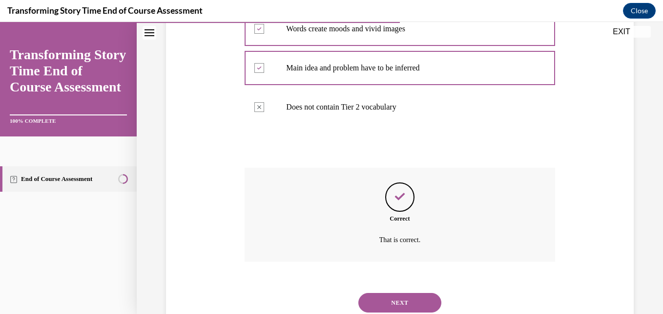
scroll to position [319, 0]
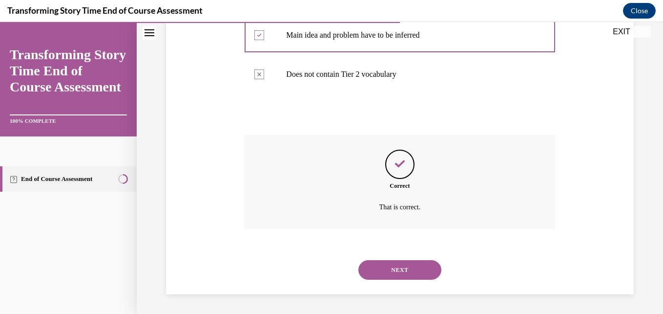
click at [427, 261] on button "NEXT" at bounding box center [400, 270] width 83 height 20
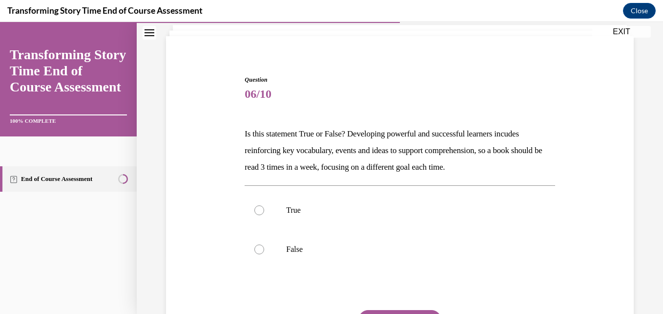
scroll to position [98, 0]
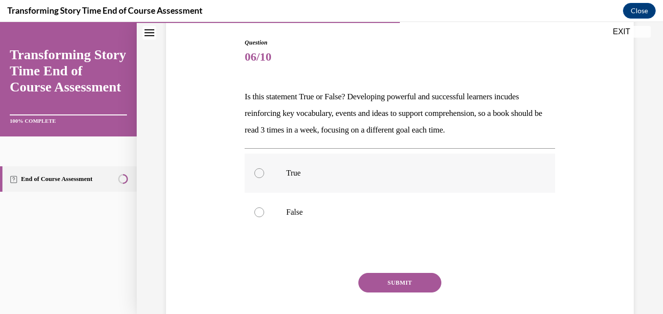
click at [342, 174] on p "True" at bounding box center [408, 173] width 244 height 10
click at [264, 174] on input "True" at bounding box center [259, 173] width 10 height 10
radio input "true"
click at [388, 281] on button "SUBMIT" at bounding box center [400, 283] width 83 height 20
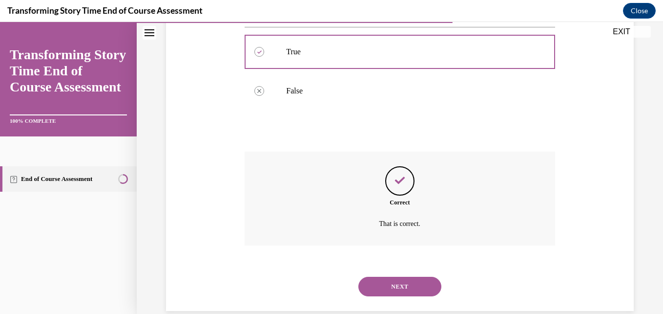
scroll to position [235, 0]
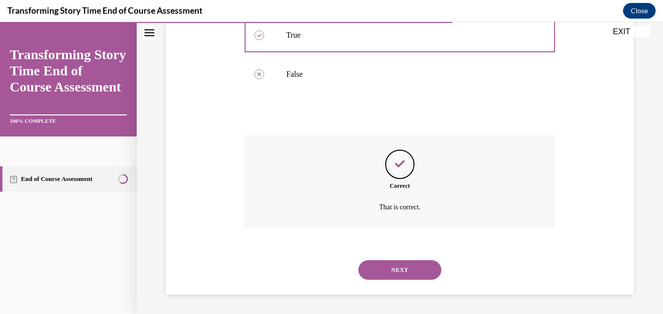
click at [405, 276] on button "NEXT" at bounding box center [400, 270] width 83 height 20
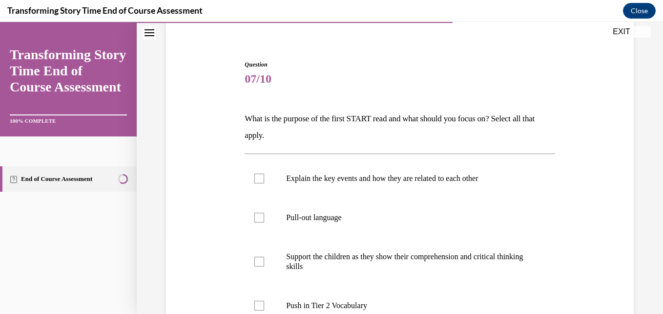
scroll to position [98, 0]
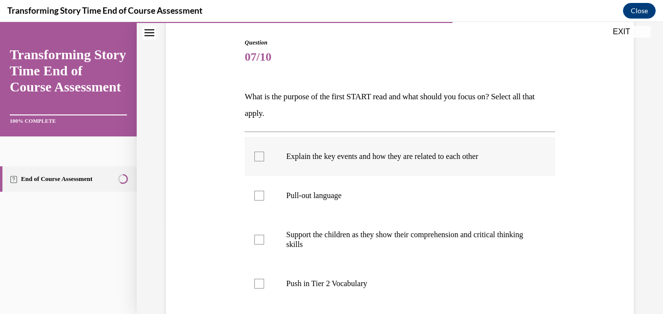
click at [305, 159] on p "Explain the key events and how they are related to each other" at bounding box center [408, 156] width 244 height 10
click at [264, 159] on input "Explain the key events and how they are related to each other" at bounding box center [259, 156] width 10 height 10
checkbox input "true"
click at [312, 286] on p "Push in Tier 2 Vocabulary" at bounding box center [408, 283] width 244 height 10
click at [264, 286] on input "Push in Tier 2 Vocabulary" at bounding box center [259, 283] width 10 height 10
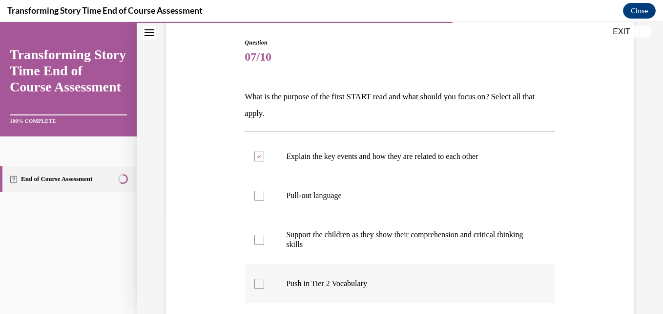
checkbox input "true"
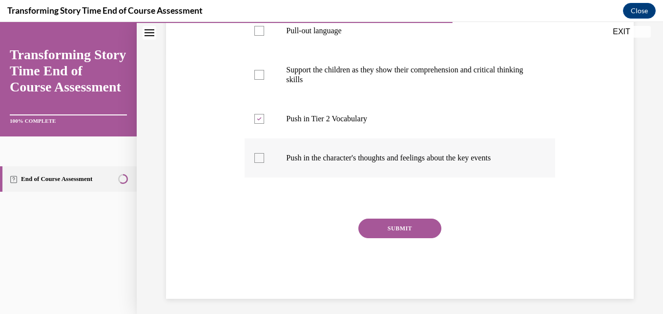
scroll to position [267, 0]
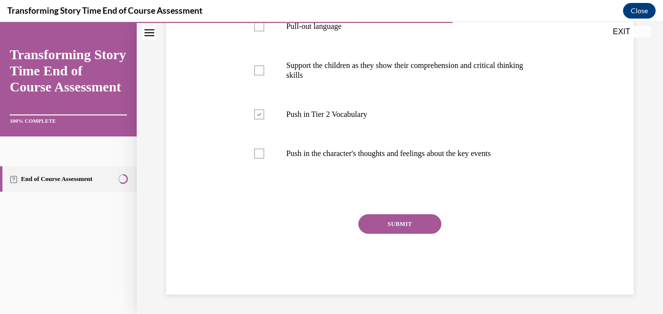
click at [427, 221] on button "SUBMIT" at bounding box center [400, 224] width 83 height 20
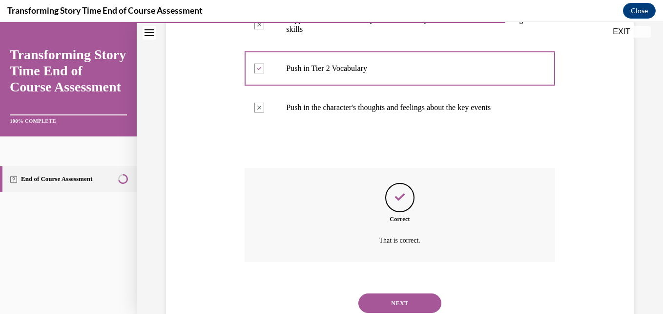
scroll to position [346, 0]
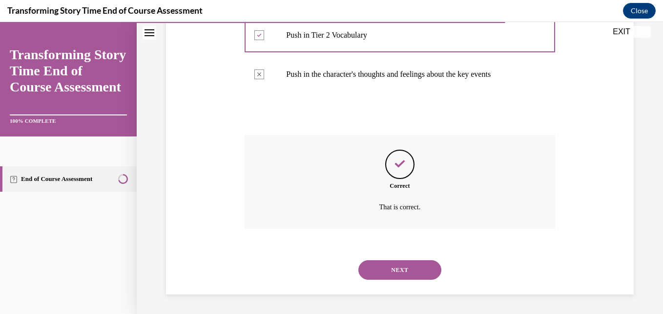
click at [414, 267] on button "NEXT" at bounding box center [400, 270] width 83 height 20
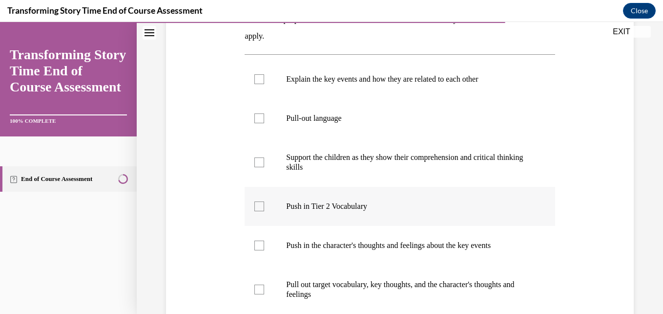
scroll to position [147, 0]
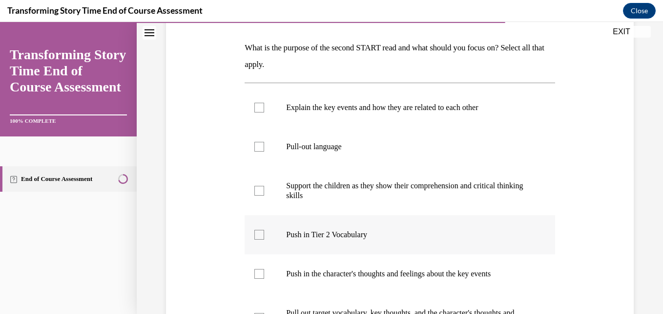
click at [269, 229] on label "Push in Tier 2 Vocabulary" at bounding box center [400, 234] width 310 height 39
click at [264, 230] on input "Push in Tier 2 Vocabulary" at bounding box center [259, 235] width 10 height 10
checkbox input "true"
click at [264, 270] on label "Push in the character's thoughts and feelings about the key events" at bounding box center [400, 273] width 310 height 39
click at [264, 270] on input "Push in the character's thoughts and feelings about the key events" at bounding box center [259, 274] width 10 height 10
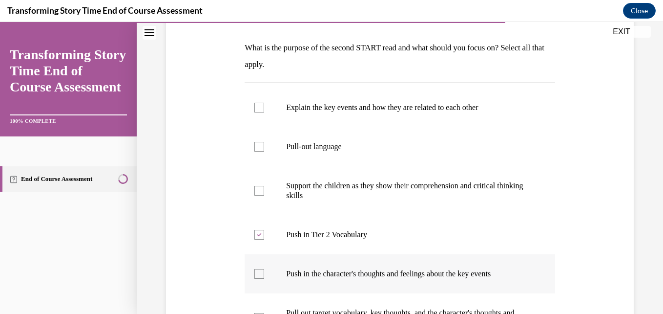
checkbox input "true"
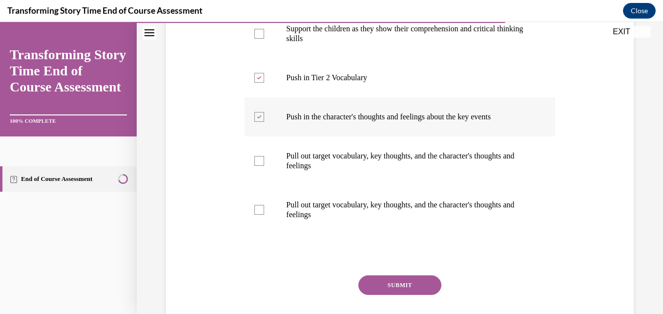
scroll to position [342, 0]
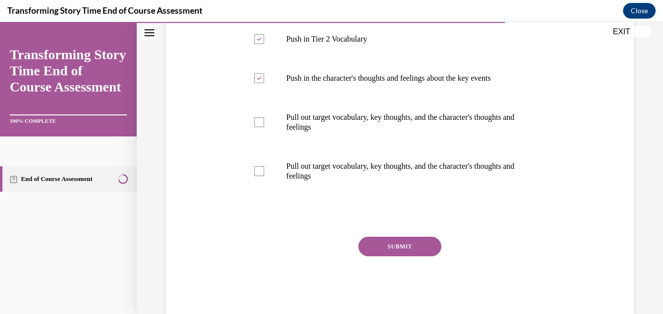
click at [401, 249] on button "SUBMIT" at bounding box center [400, 246] width 83 height 20
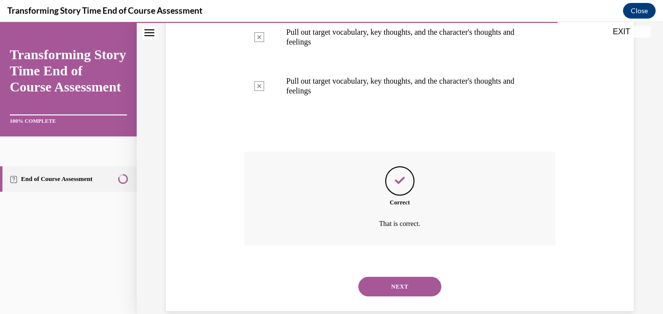
scroll to position [444, 0]
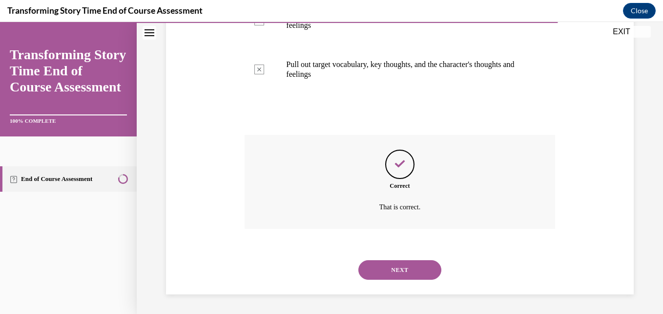
click at [407, 262] on button "NEXT" at bounding box center [400, 270] width 83 height 20
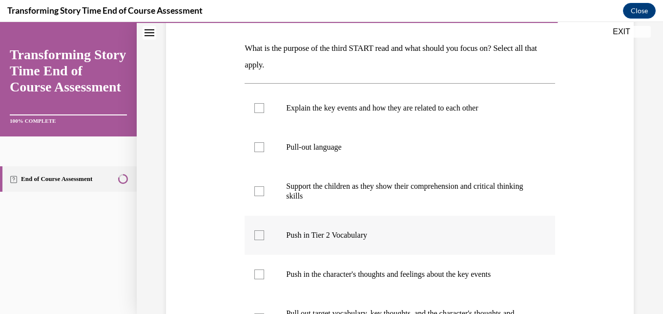
scroll to position [147, 0]
click at [375, 144] on p "Pull-out language" at bounding box center [408, 147] width 244 height 10
click at [264, 144] on input "Pull-out language" at bounding box center [259, 147] width 10 height 10
checkbox input "true"
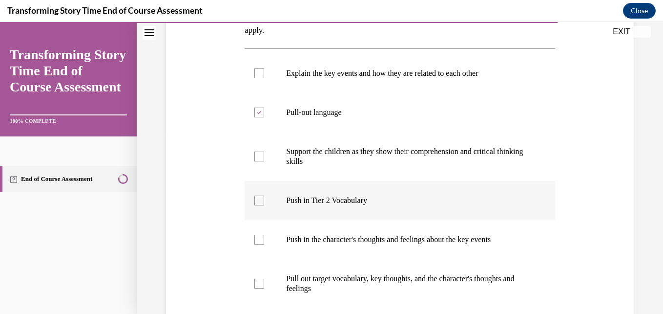
scroll to position [195, 0]
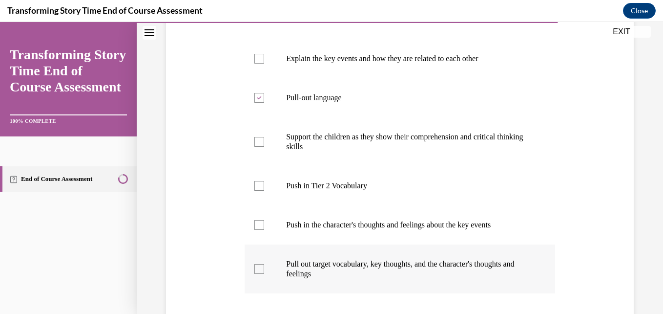
click at [323, 266] on p "Pull out target vocabulary, key thoughts, and the character's thoughts and feel…" at bounding box center [408, 269] width 244 height 20
click at [264, 266] on input "Pull out target vocabulary, key thoughts, and the character's thoughts and feel…" at bounding box center [259, 269] width 10 height 10
checkbox input "true"
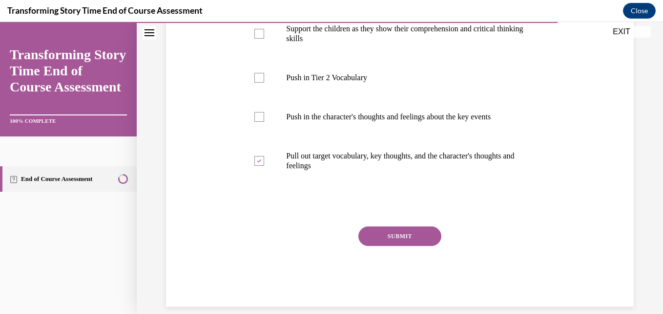
scroll to position [316, 0]
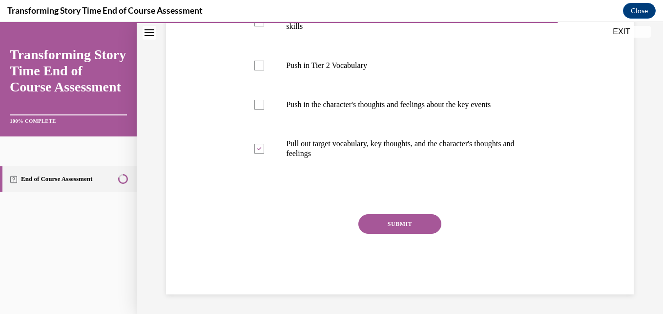
click at [408, 221] on button "SUBMIT" at bounding box center [400, 224] width 83 height 20
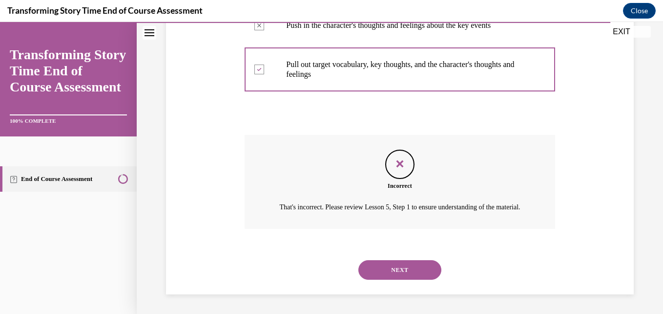
scroll to position [406, 0]
click at [416, 271] on button "NEXT" at bounding box center [400, 270] width 83 height 20
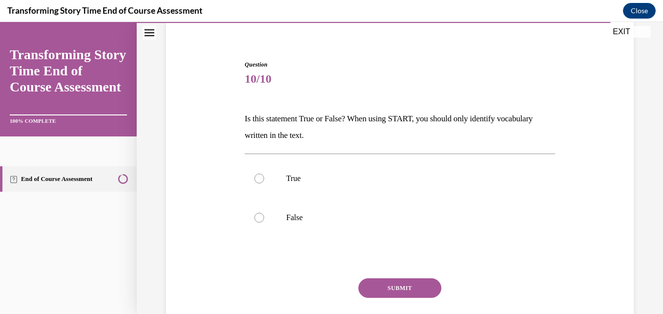
scroll to position [98, 0]
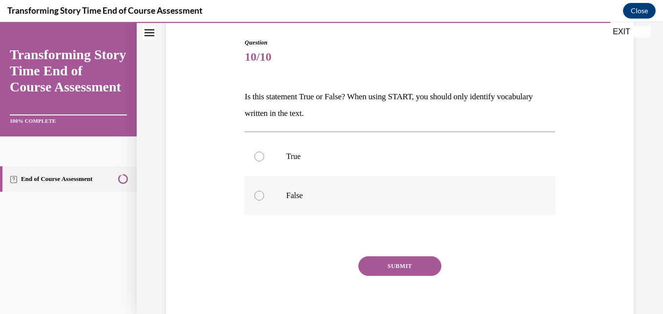
click at [281, 199] on label "False" at bounding box center [400, 195] width 310 height 39
click at [264, 199] on input "False" at bounding box center [259, 195] width 10 height 10
radio input "true"
click at [387, 262] on button "SUBMIT" at bounding box center [400, 266] width 83 height 20
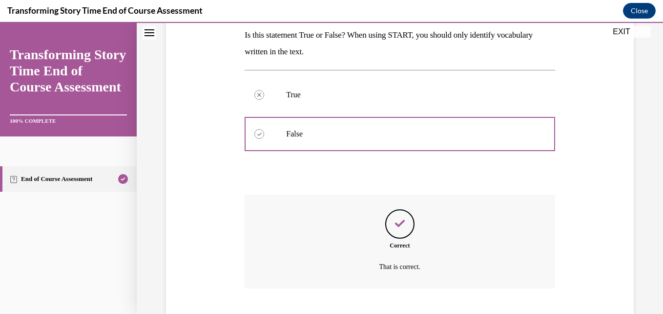
scroll to position [219, 0]
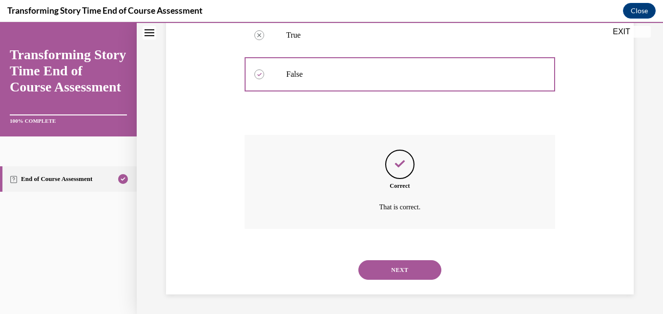
click at [408, 263] on button "NEXT" at bounding box center [400, 270] width 83 height 20
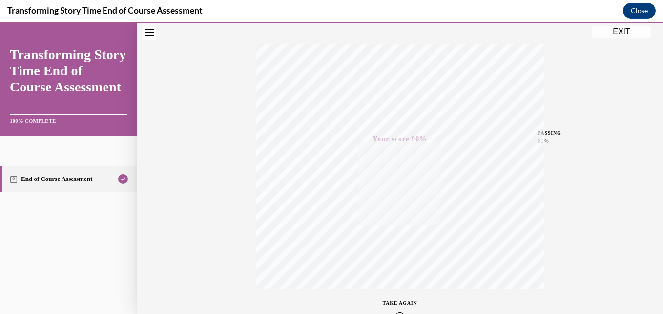
scroll to position [209, 0]
click at [628, 33] on button "EXIT" at bounding box center [621, 32] width 59 height 12
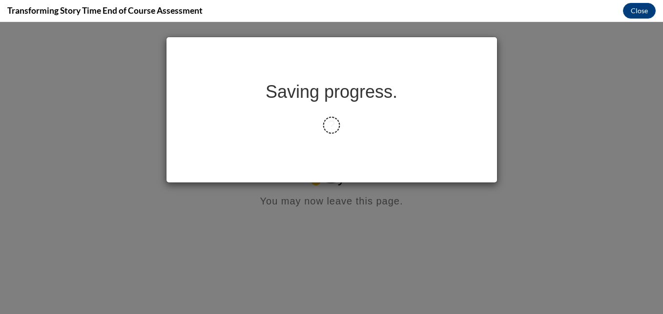
scroll to position [0, 0]
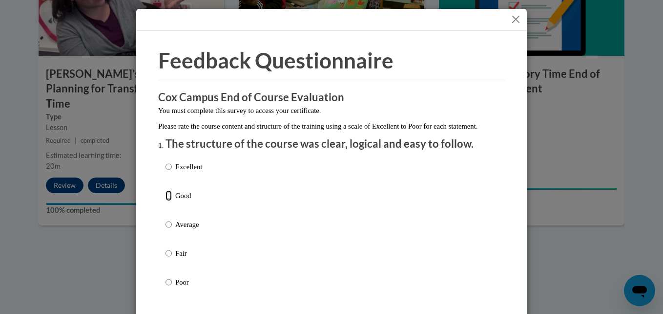
click at [167, 201] on input "Good" at bounding box center [169, 195] width 6 height 11
radio input "true"
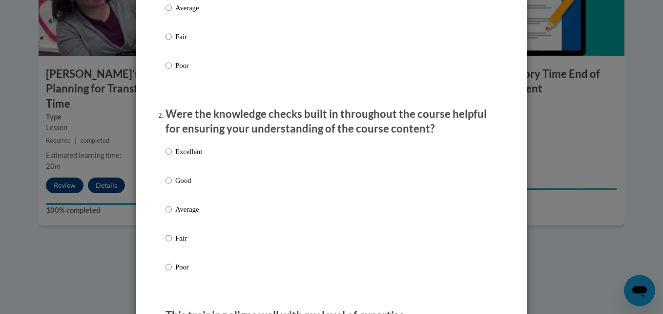
scroll to position [244, 0]
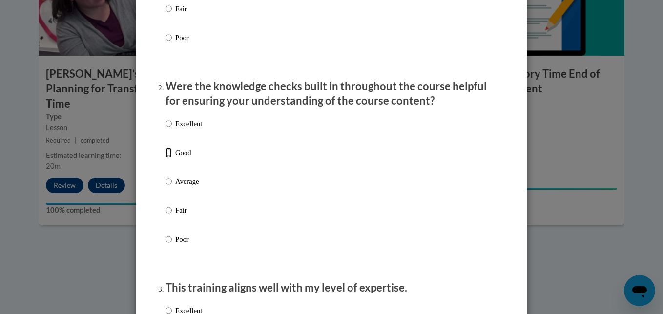
click at [167, 158] on input "Good" at bounding box center [169, 152] width 6 height 11
radio input "true"
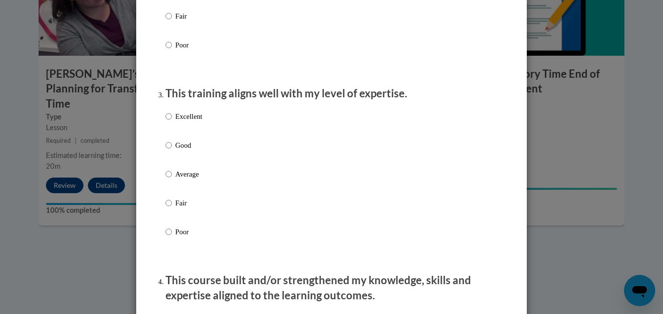
scroll to position [488, 0]
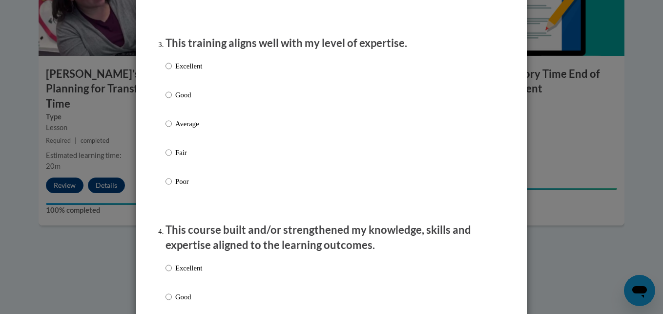
click at [175, 100] on p "Good" at bounding box center [188, 94] width 27 height 11
click at [172, 100] on input "Good" at bounding box center [169, 94] width 6 height 11
radio input "true"
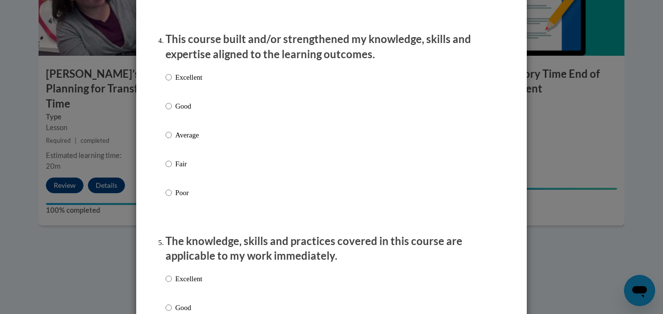
scroll to position [684, 0]
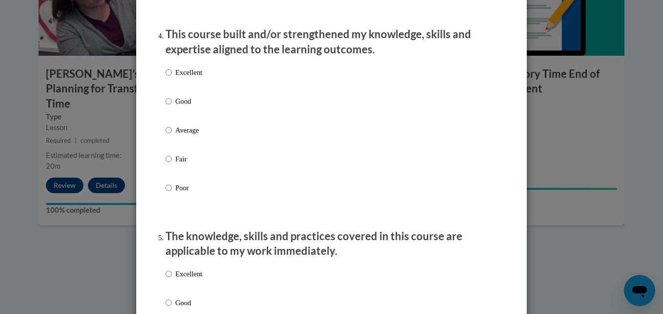
click at [181, 106] on p "Good" at bounding box center [188, 101] width 27 height 11
click at [172, 106] on input "Good" at bounding box center [169, 101] width 6 height 11
radio input "true"
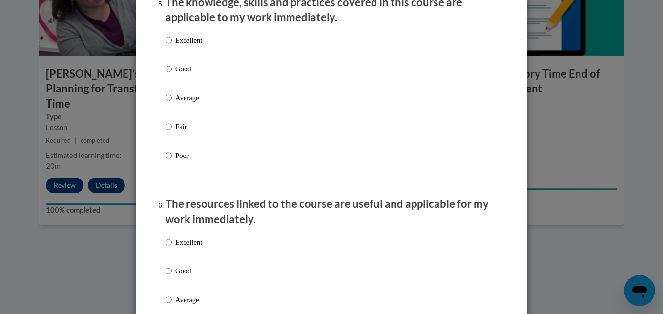
scroll to position [928, 0]
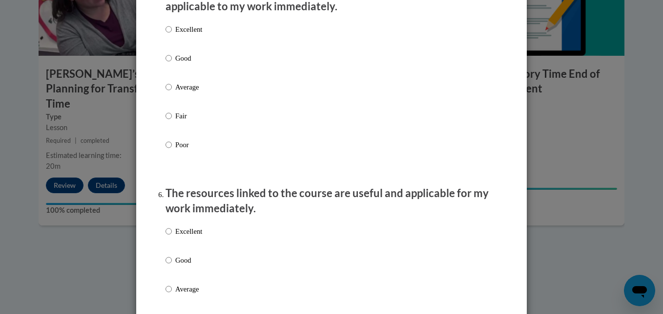
click at [185, 63] on p "Good" at bounding box center [188, 58] width 27 height 11
click at [172, 63] on input "Good" at bounding box center [169, 58] width 6 height 11
radio input "true"
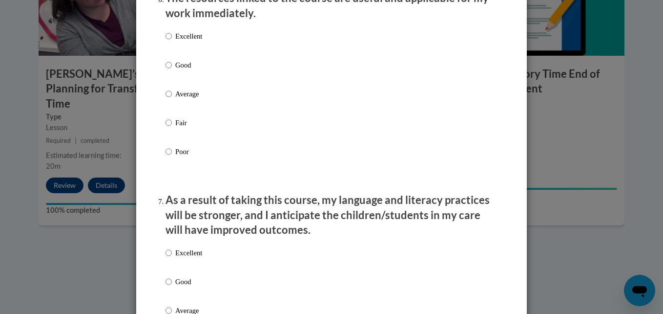
scroll to position [1123, 0]
click at [175, 70] on p "Good" at bounding box center [188, 64] width 27 height 11
click at [172, 70] on input "Good" at bounding box center [169, 64] width 6 height 11
radio input "true"
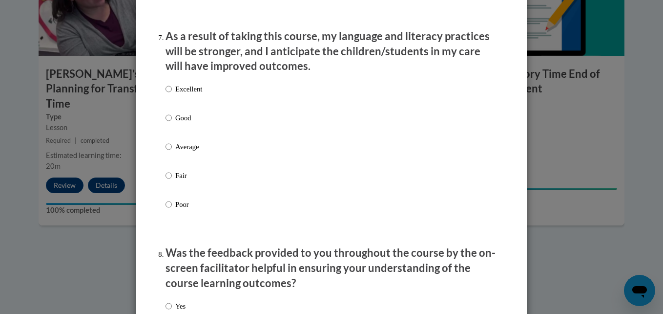
scroll to position [1368, 0]
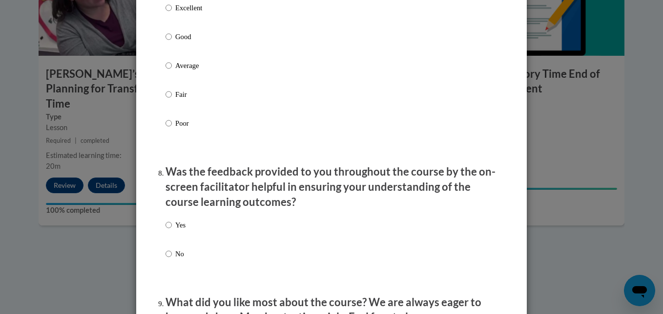
click at [175, 42] on p "Good" at bounding box center [188, 36] width 27 height 11
click at [172, 42] on input "Good" at bounding box center [169, 36] width 6 height 11
radio input "true"
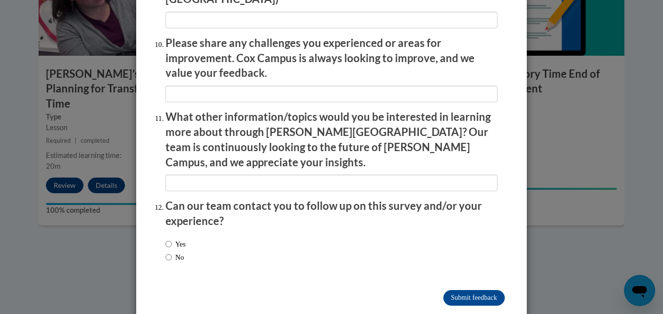
scroll to position [1716, 0]
click at [480, 289] on input "Submit feedback" at bounding box center [475, 297] width 62 height 16
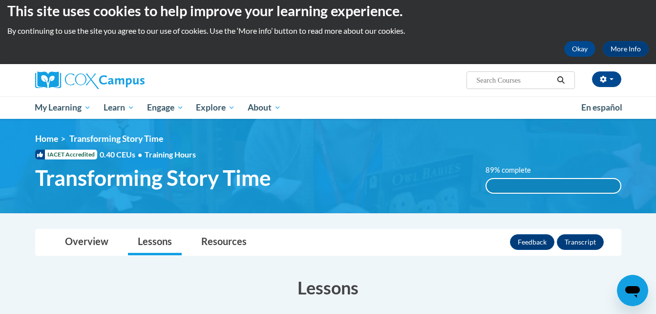
scroll to position [0, 0]
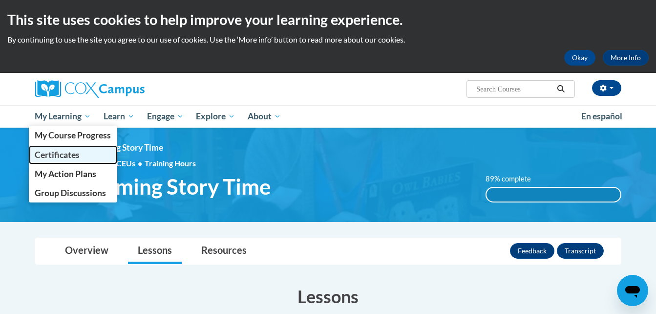
click at [62, 153] on span "Certificates" at bounding box center [57, 154] width 45 height 10
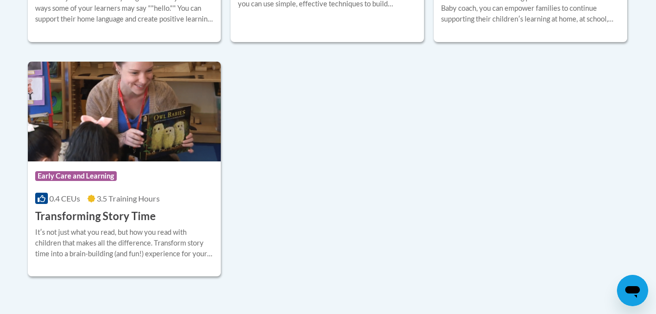
scroll to position [830, 0]
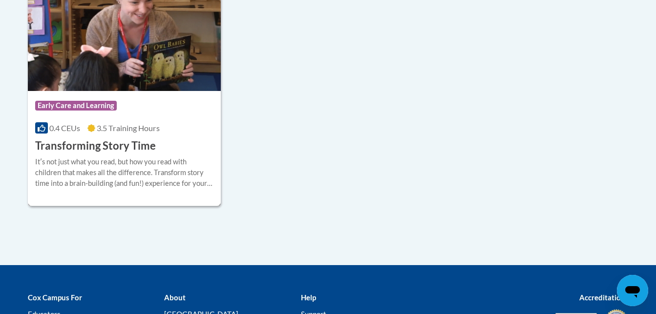
click at [88, 134] on div "Course Category: Early Care and Learning 0.4 CEUs 3.5 Training Hours COURSE Tra…" at bounding box center [124, 122] width 193 height 63
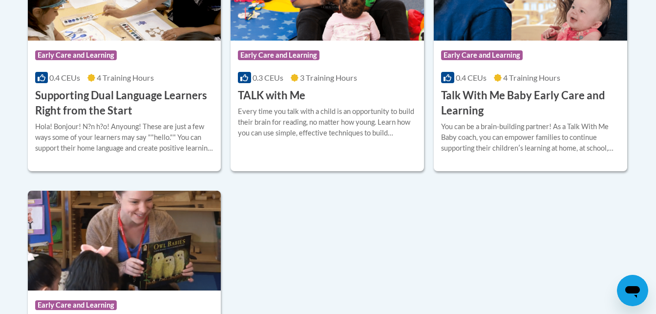
scroll to position [684, 0]
